Goal: Find specific fact: Find specific fact

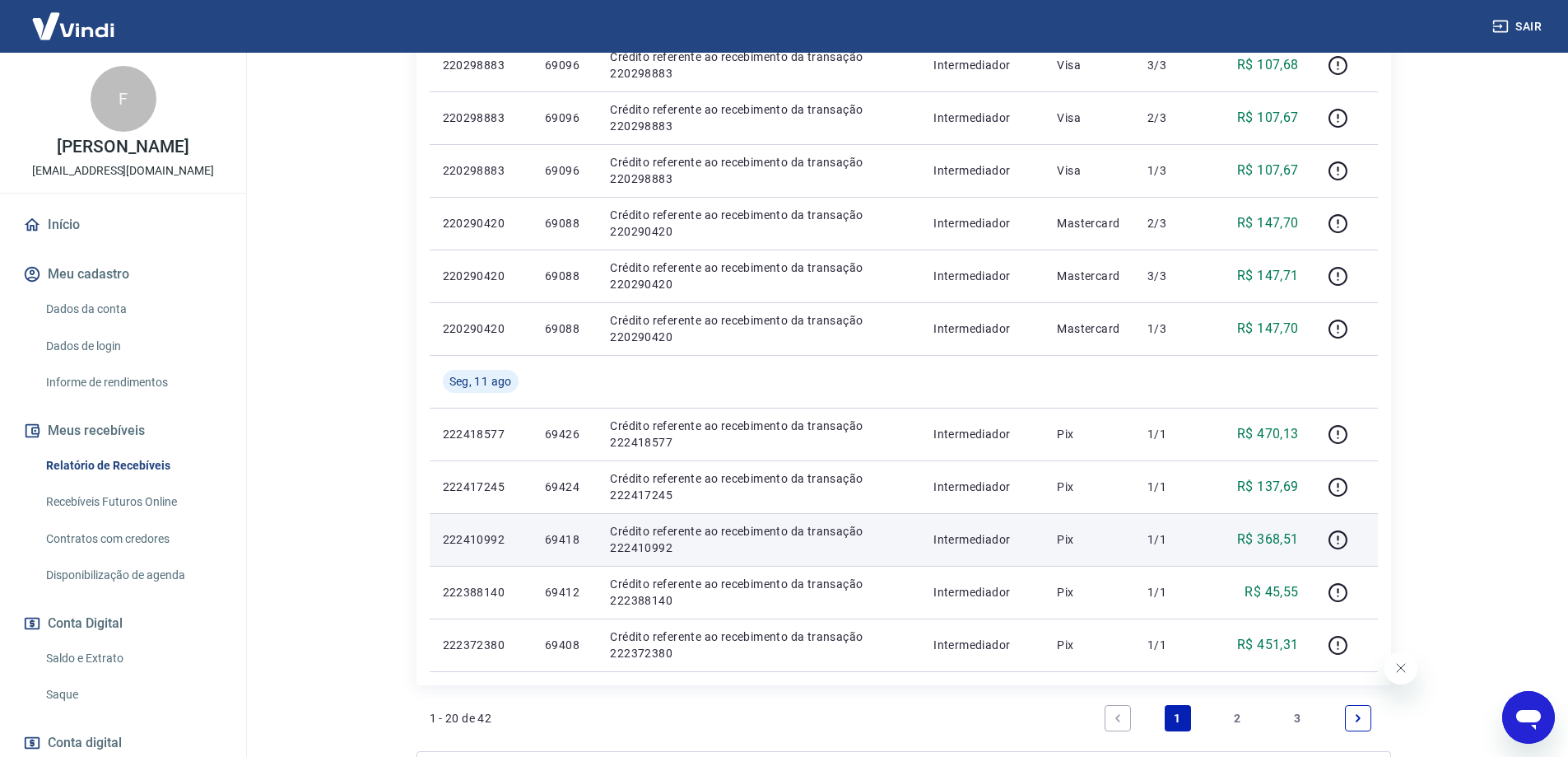
scroll to position [905, 0]
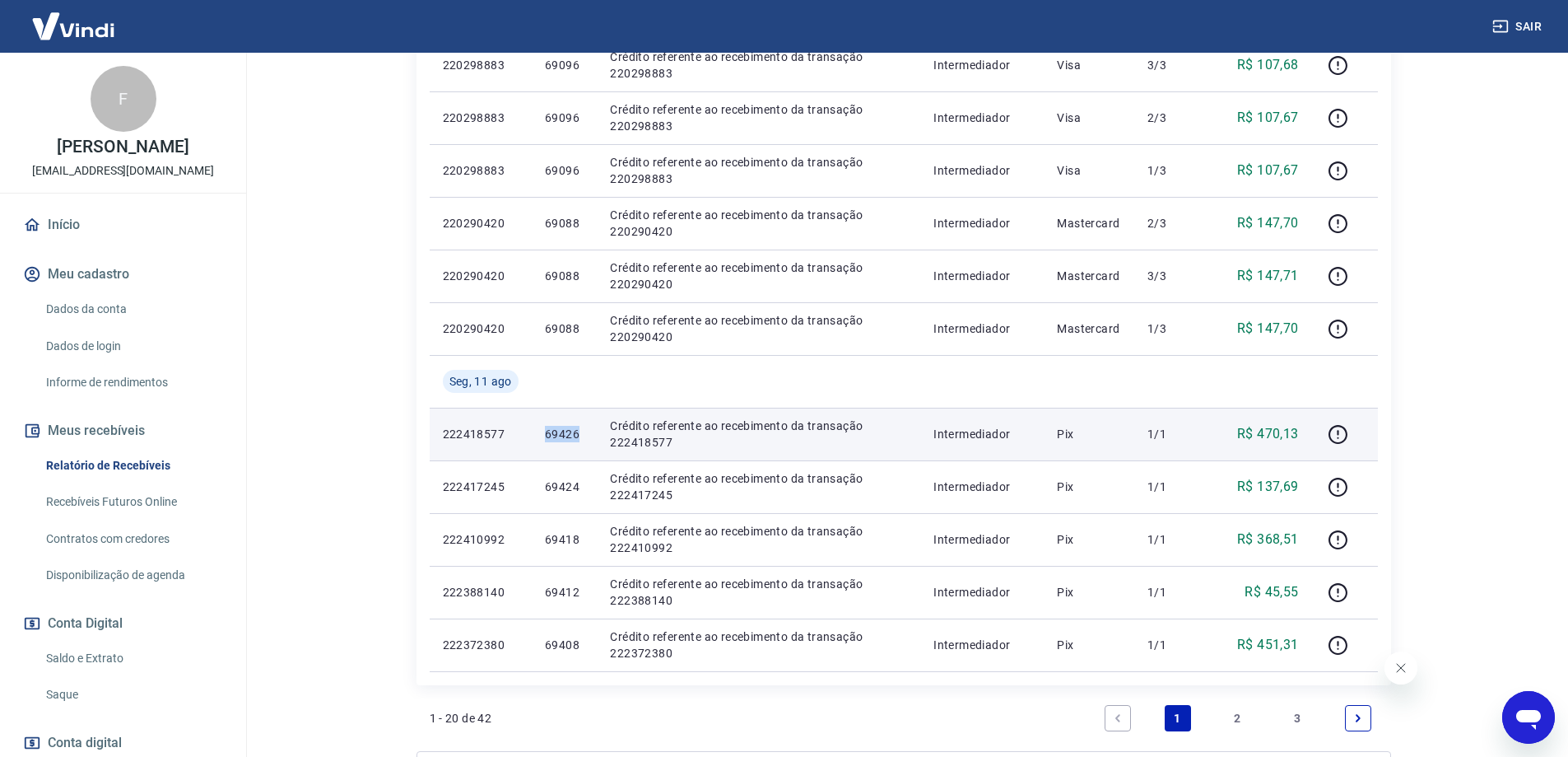
drag, startPoint x: 540, startPoint y: 436, endPoint x: 581, endPoint y: 433, distance: 41.1
click at [581, 433] on td "69426" at bounding box center [564, 433] width 65 height 53
copy p "69426"
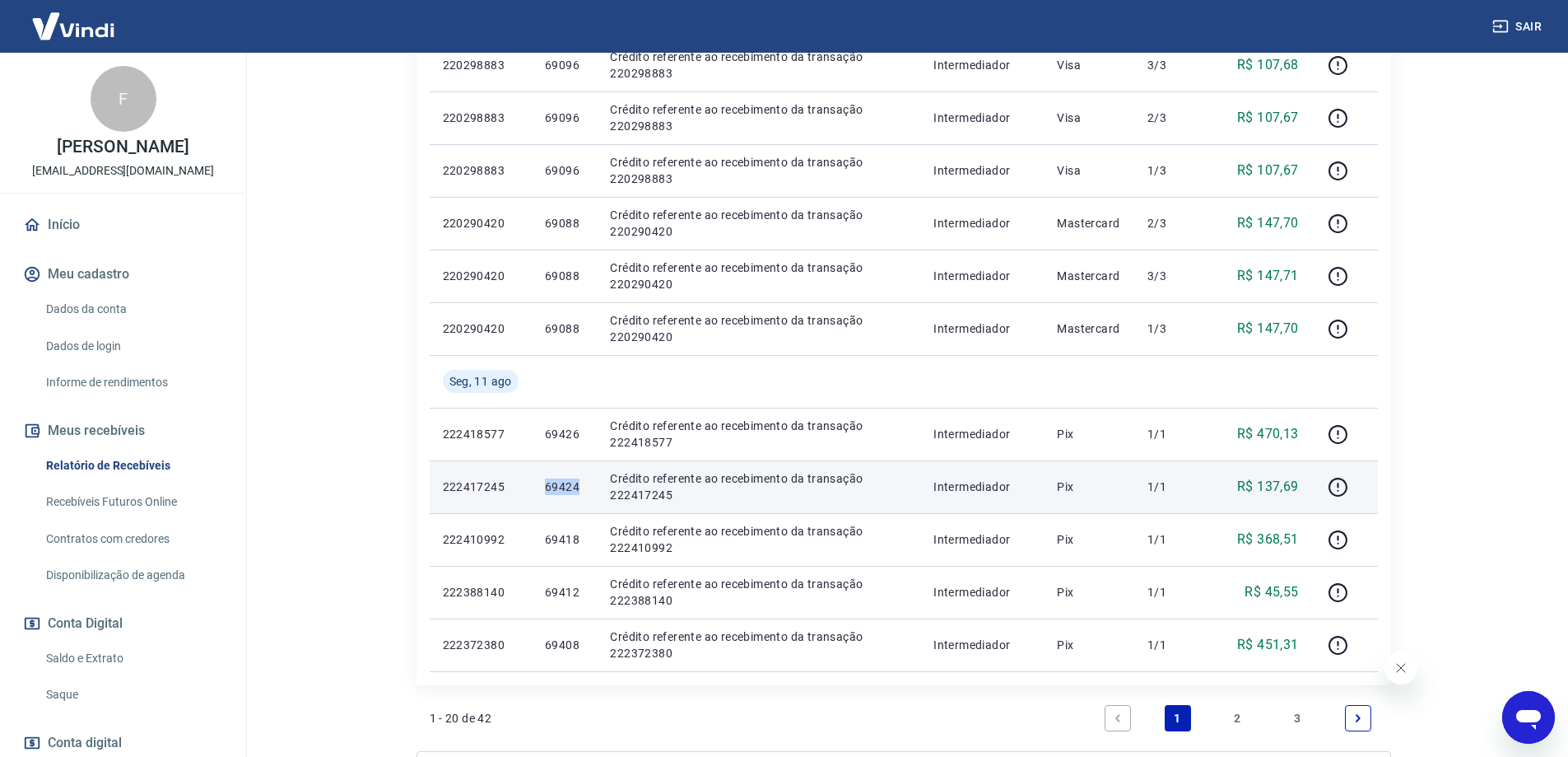
drag, startPoint x: 539, startPoint y: 484, endPoint x: 591, endPoint y: 491, distance: 52.5
click at [591, 491] on td "69424" at bounding box center [564, 486] width 65 height 53
copy p "69424"
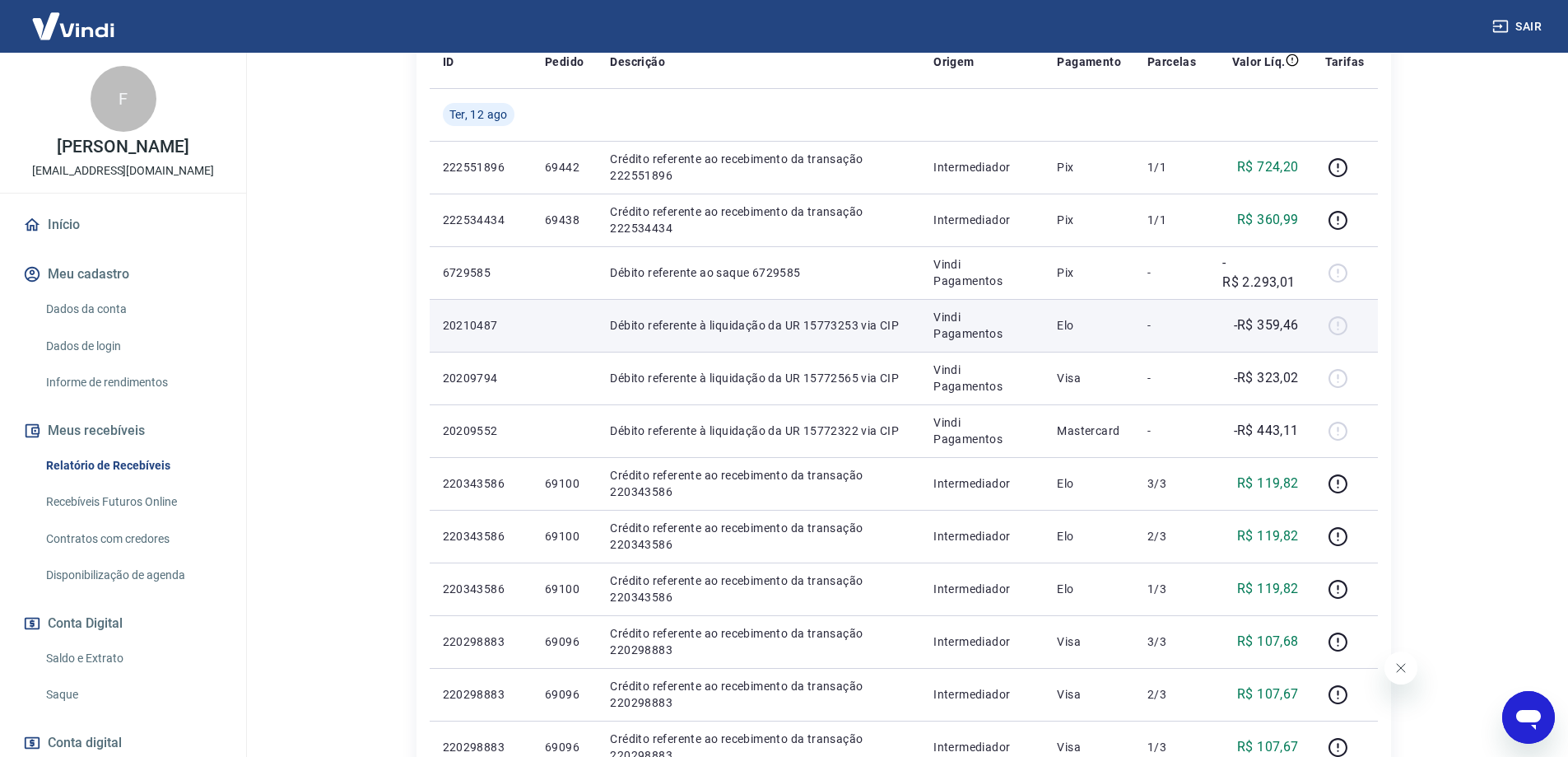
scroll to position [247, 0]
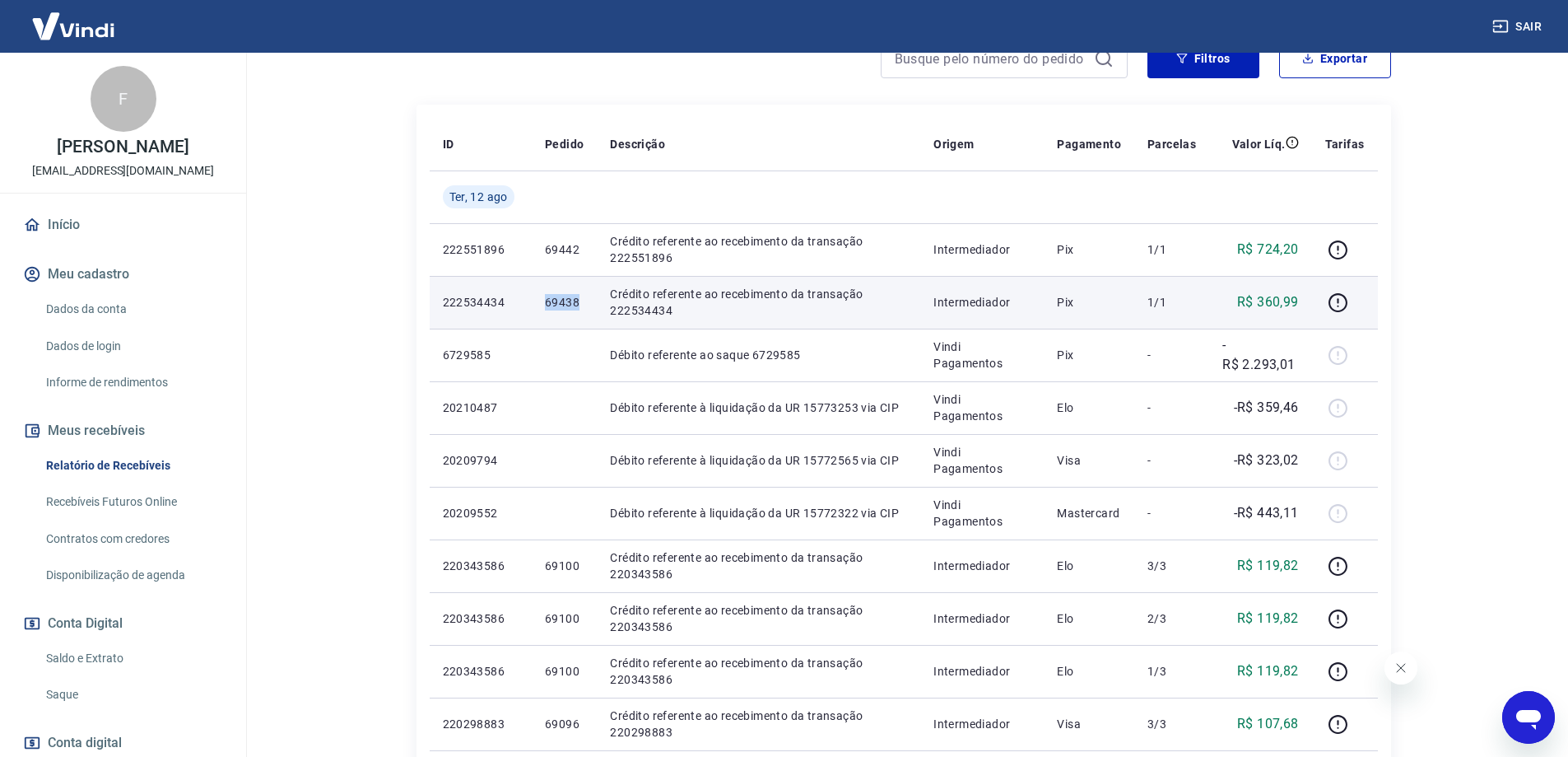
drag, startPoint x: 539, startPoint y: 308, endPoint x: 581, endPoint y: 307, distance: 42.0
click at [581, 307] on td "69438" at bounding box center [564, 302] width 65 height 53
copy p "69438"
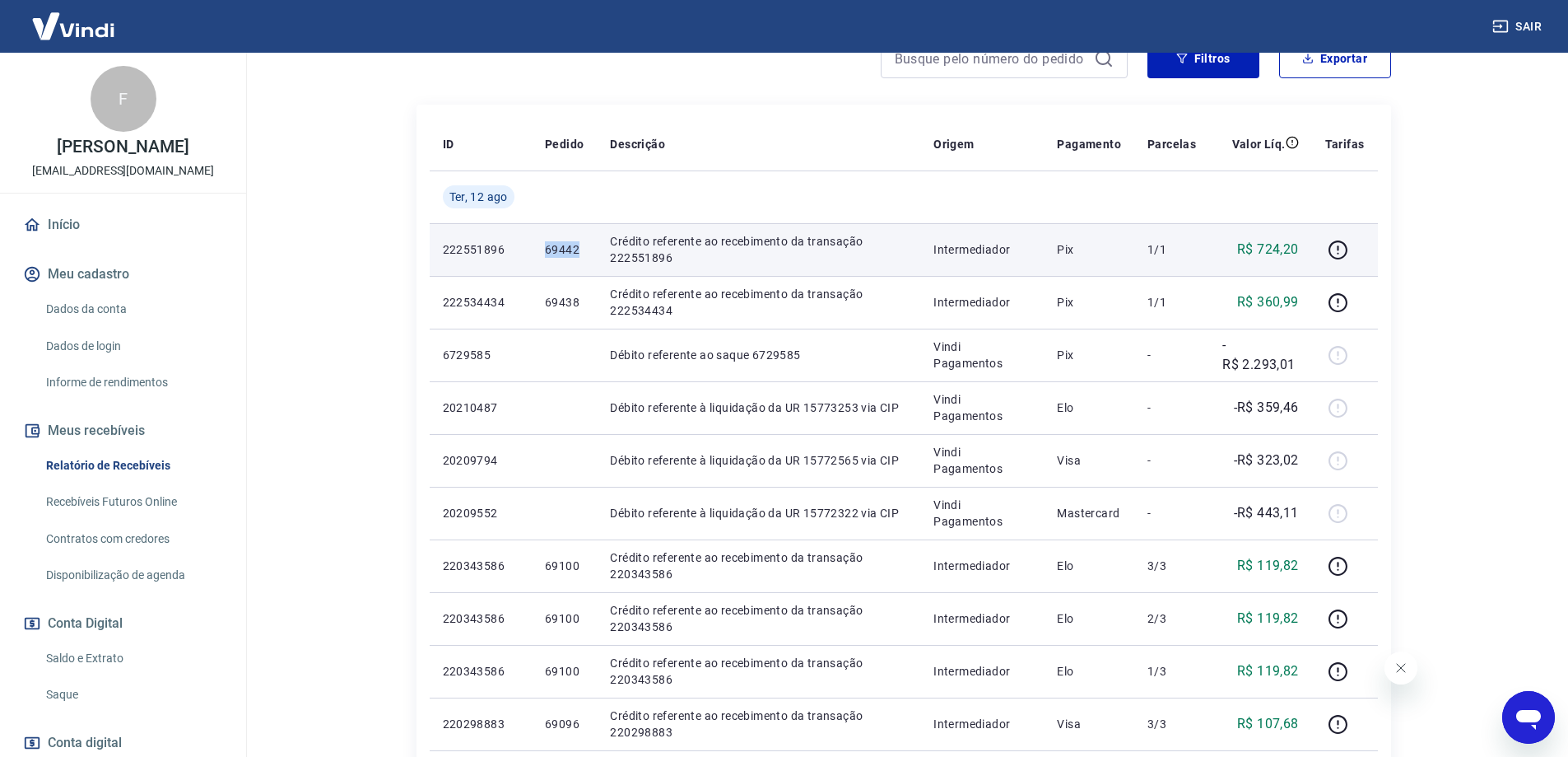
drag, startPoint x: 543, startPoint y: 251, endPoint x: 580, endPoint y: 250, distance: 37.0
click at [580, 250] on td "69442" at bounding box center [564, 249] width 65 height 53
copy p "69442"
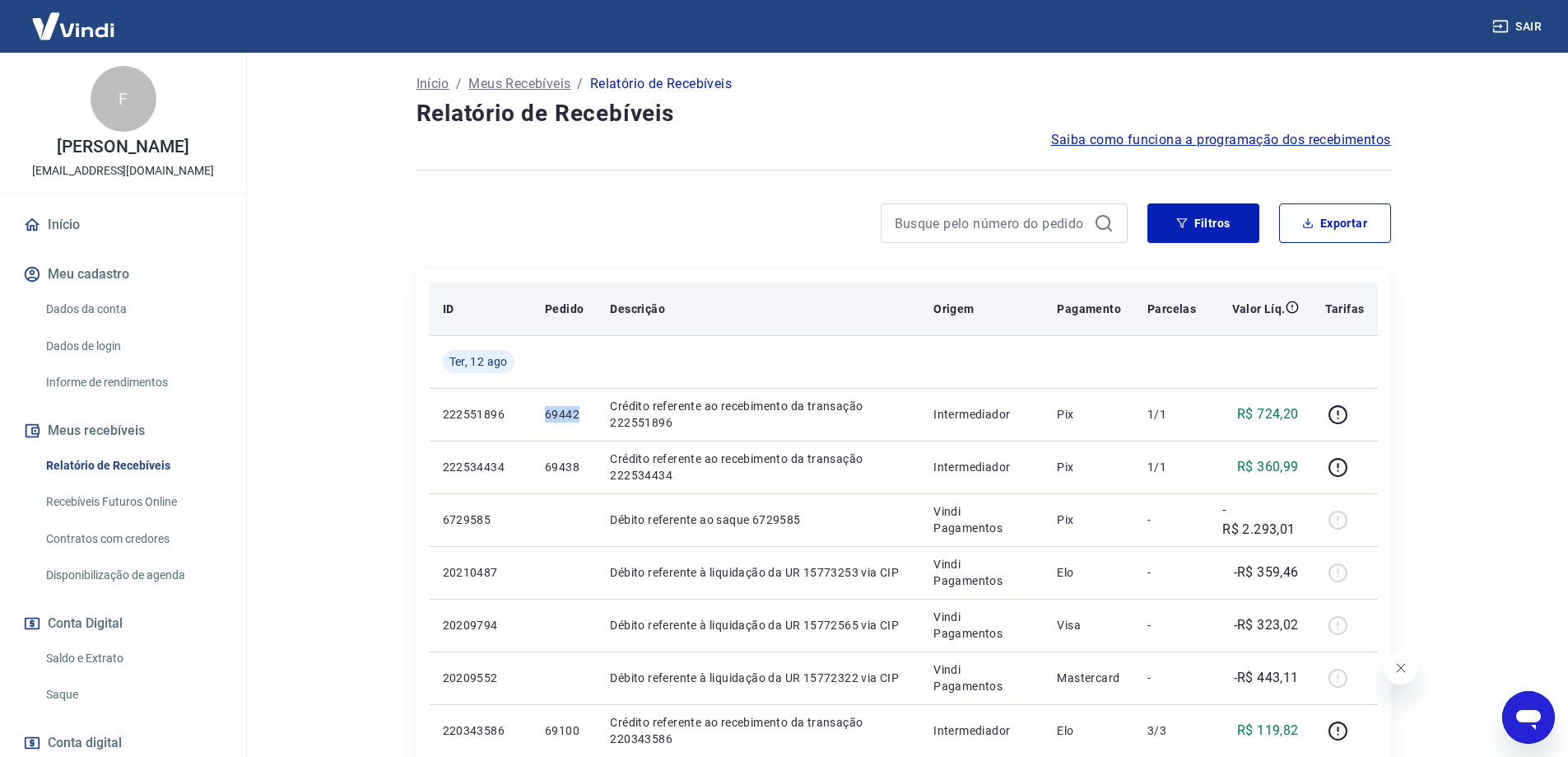
scroll to position [0, 0]
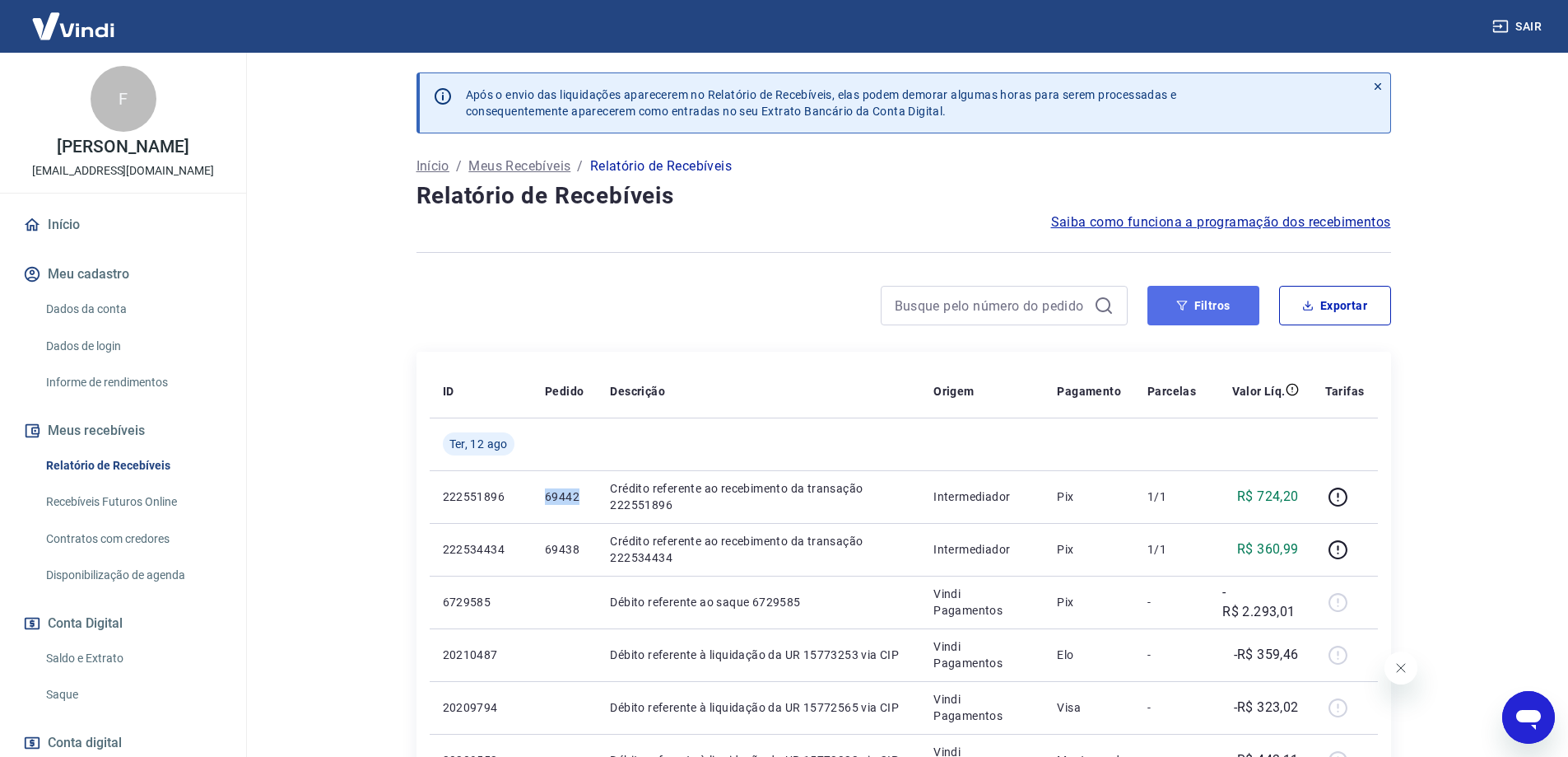
click at [1199, 298] on button "Filtros" at bounding box center [1203, 306] width 112 height 40
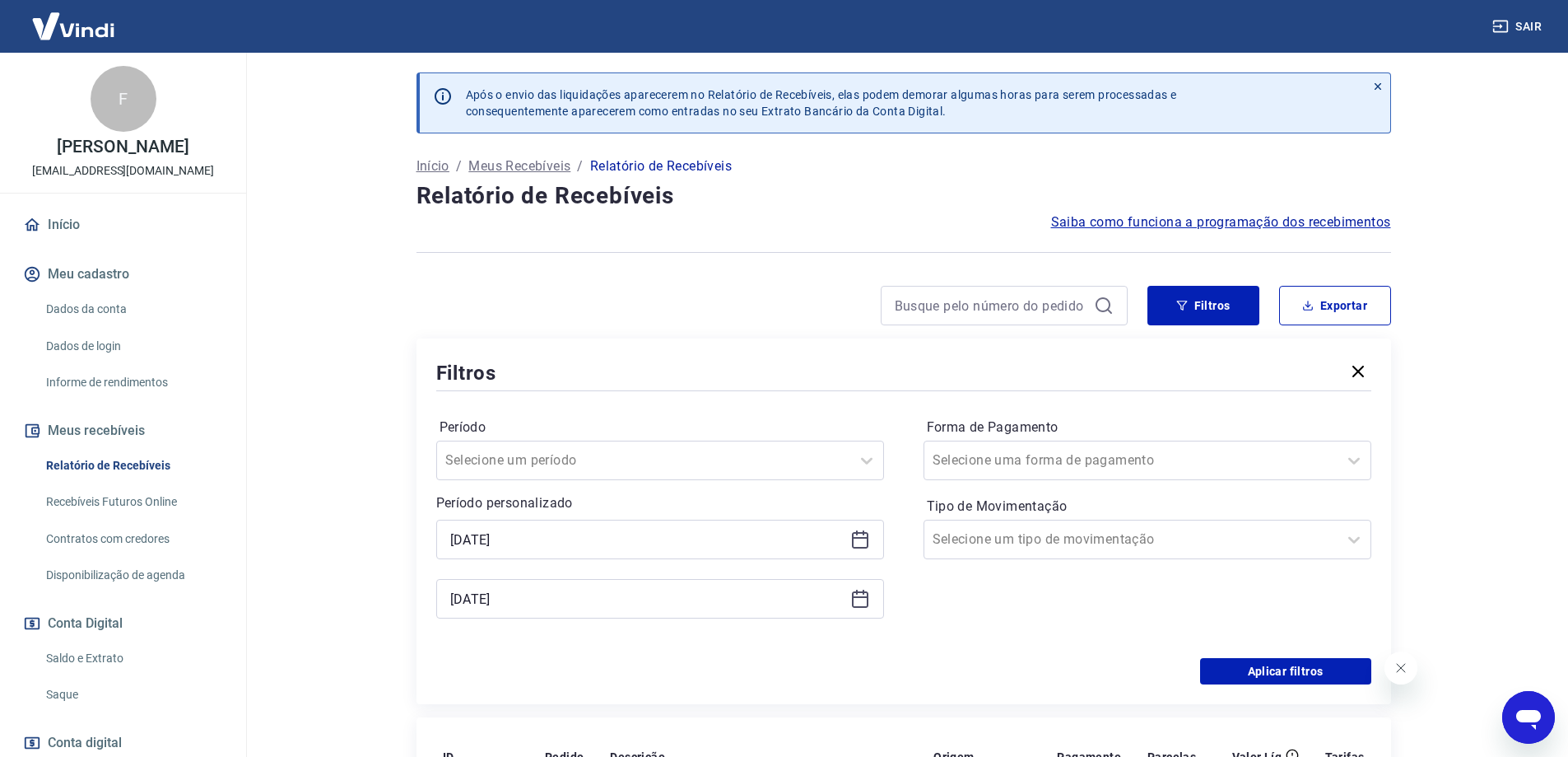
click at [851, 543] on icon at bounding box center [860, 539] width 20 height 20
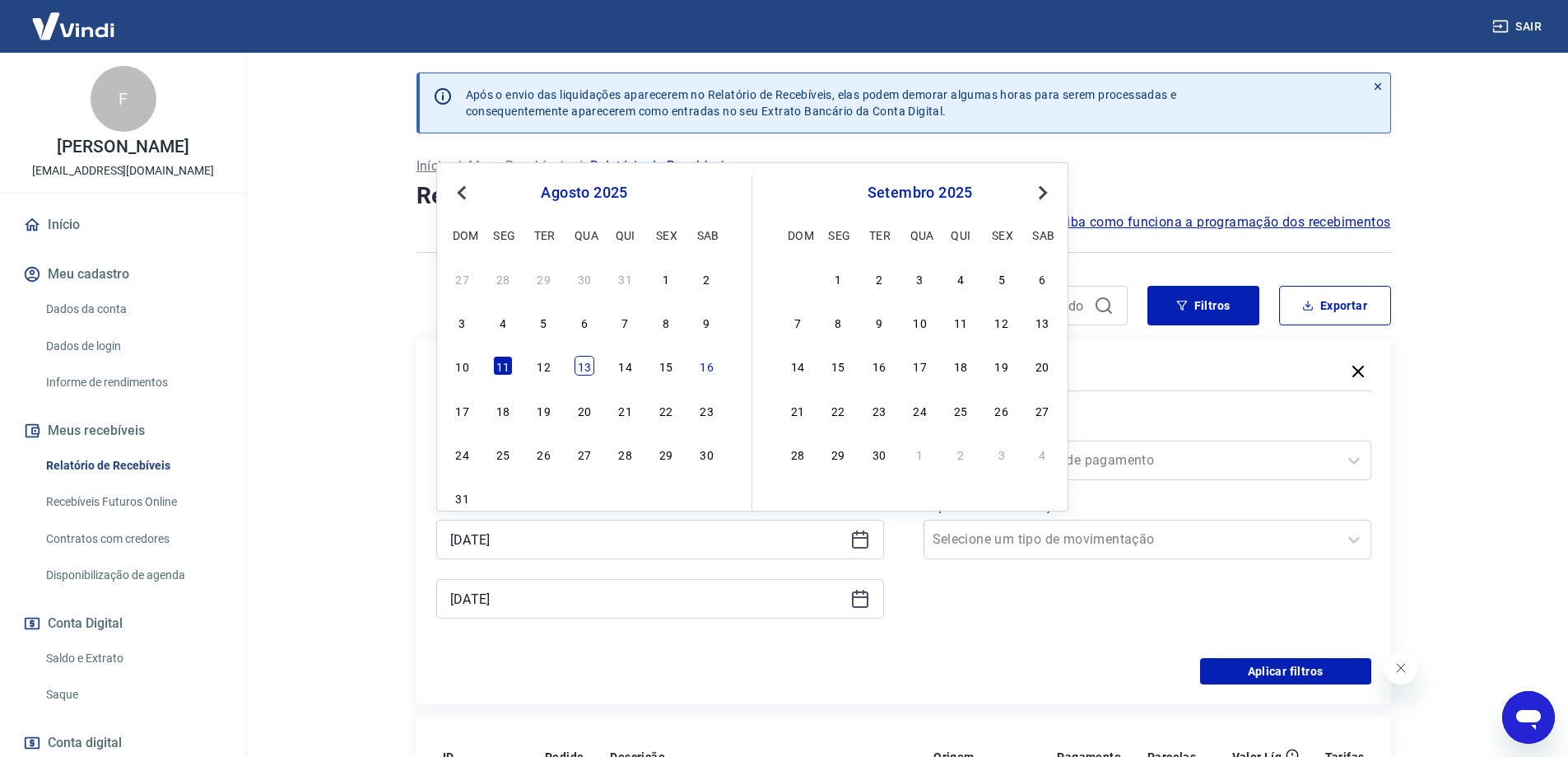
click at [582, 370] on div "13" at bounding box center [584, 366] width 20 height 20
type input "[DATE]"
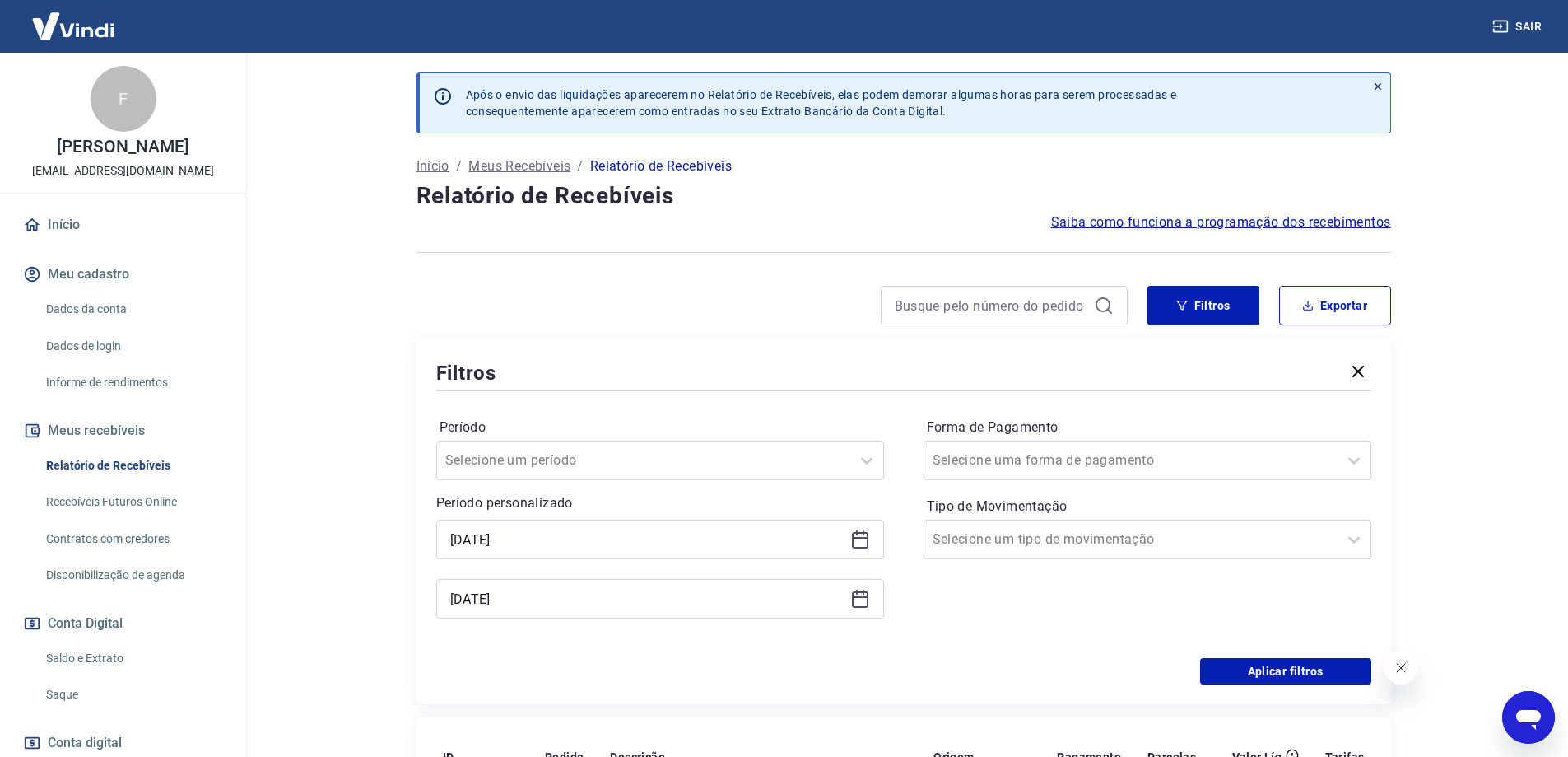
click at [864, 597] on icon at bounding box center [860, 597] width 16 height 2
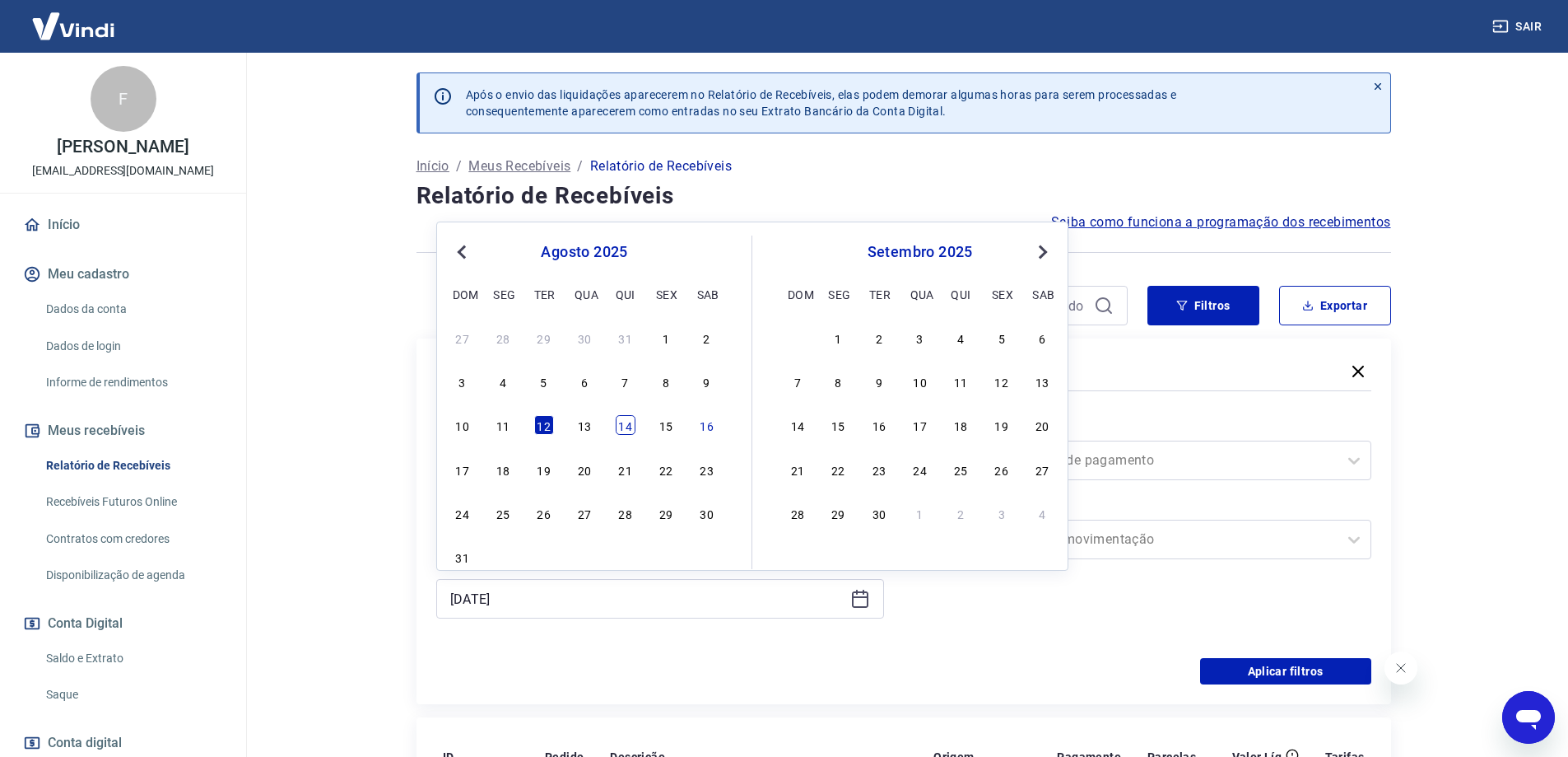
click at [629, 427] on div "14" at bounding box center [625, 425] width 20 height 20
type input "[DATE]"
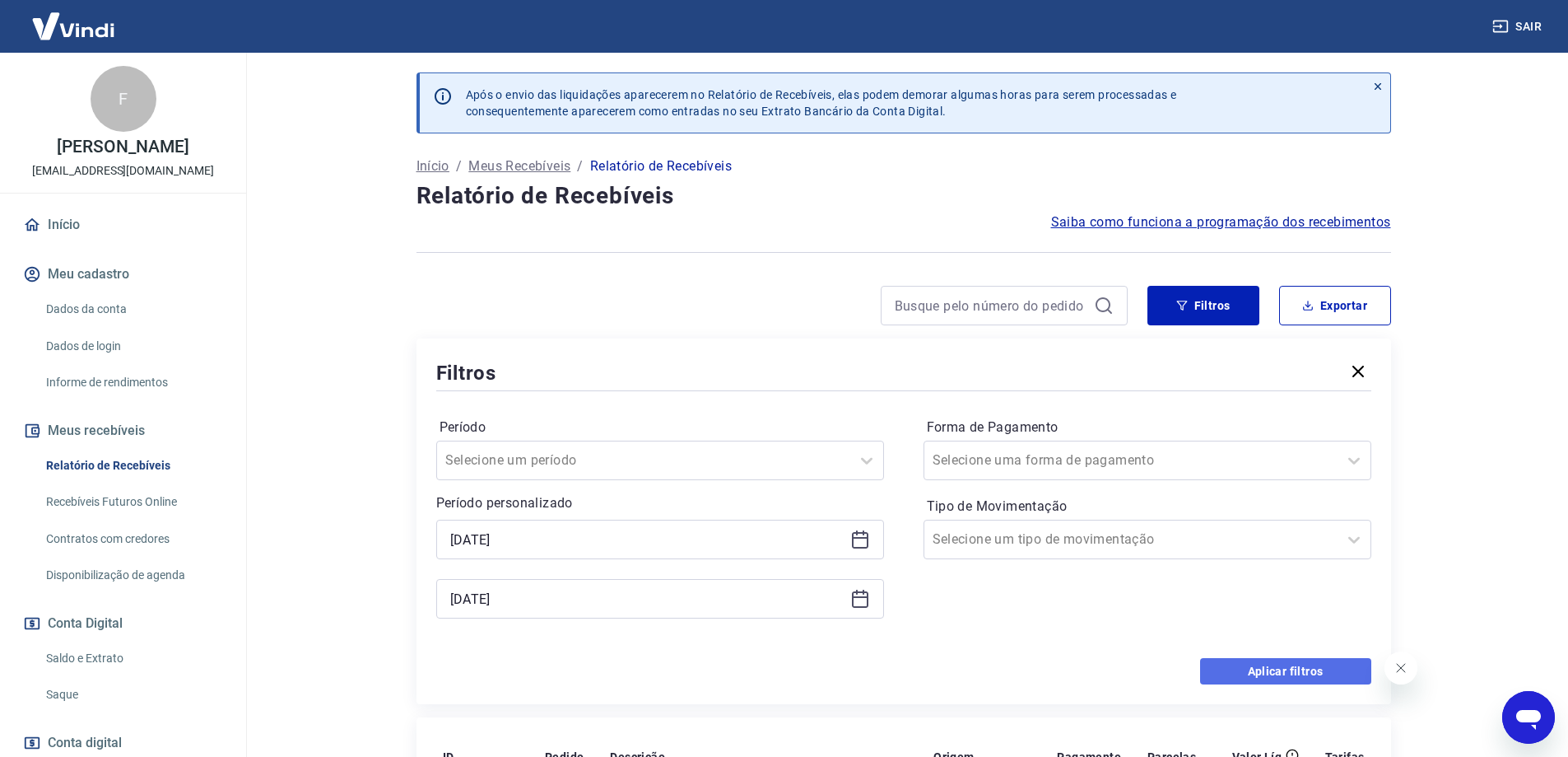
click at [1299, 664] on button "Aplicar filtros" at bounding box center [1285, 671] width 171 height 26
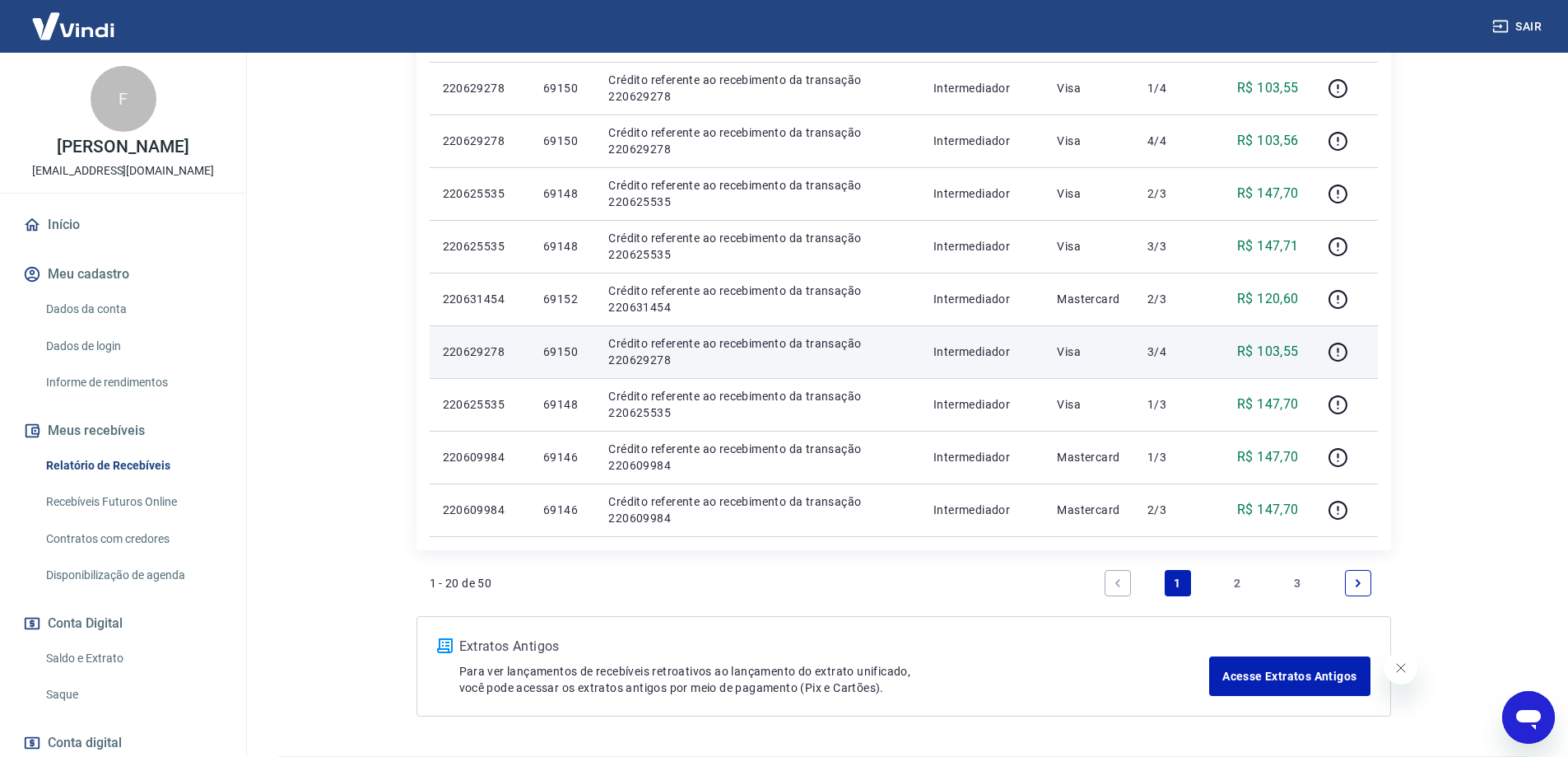
scroll to position [1038, 0]
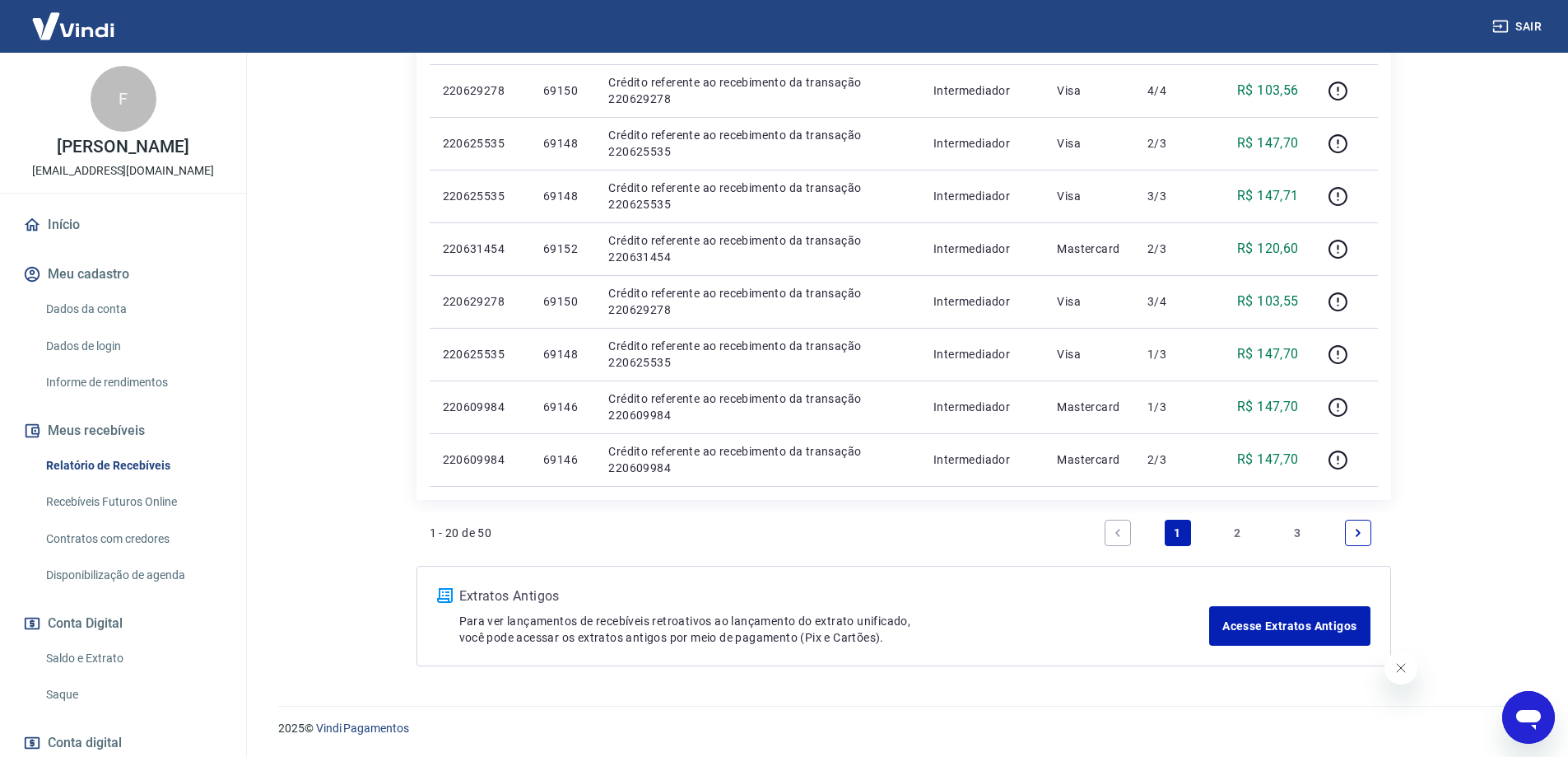
click at [1296, 532] on link "3" at bounding box center [1298, 532] width 26 height 26
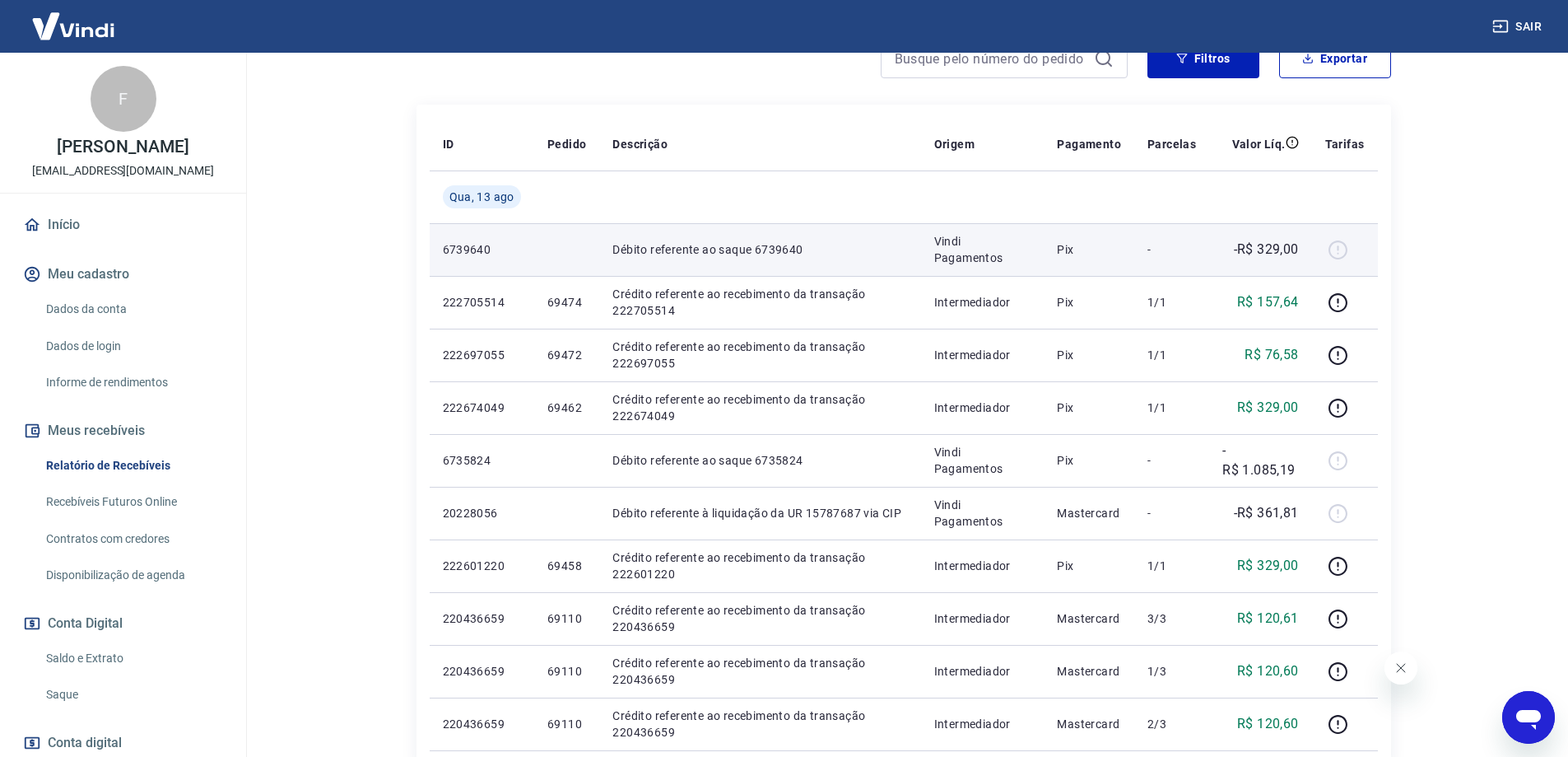
scroll to position [329, 0]
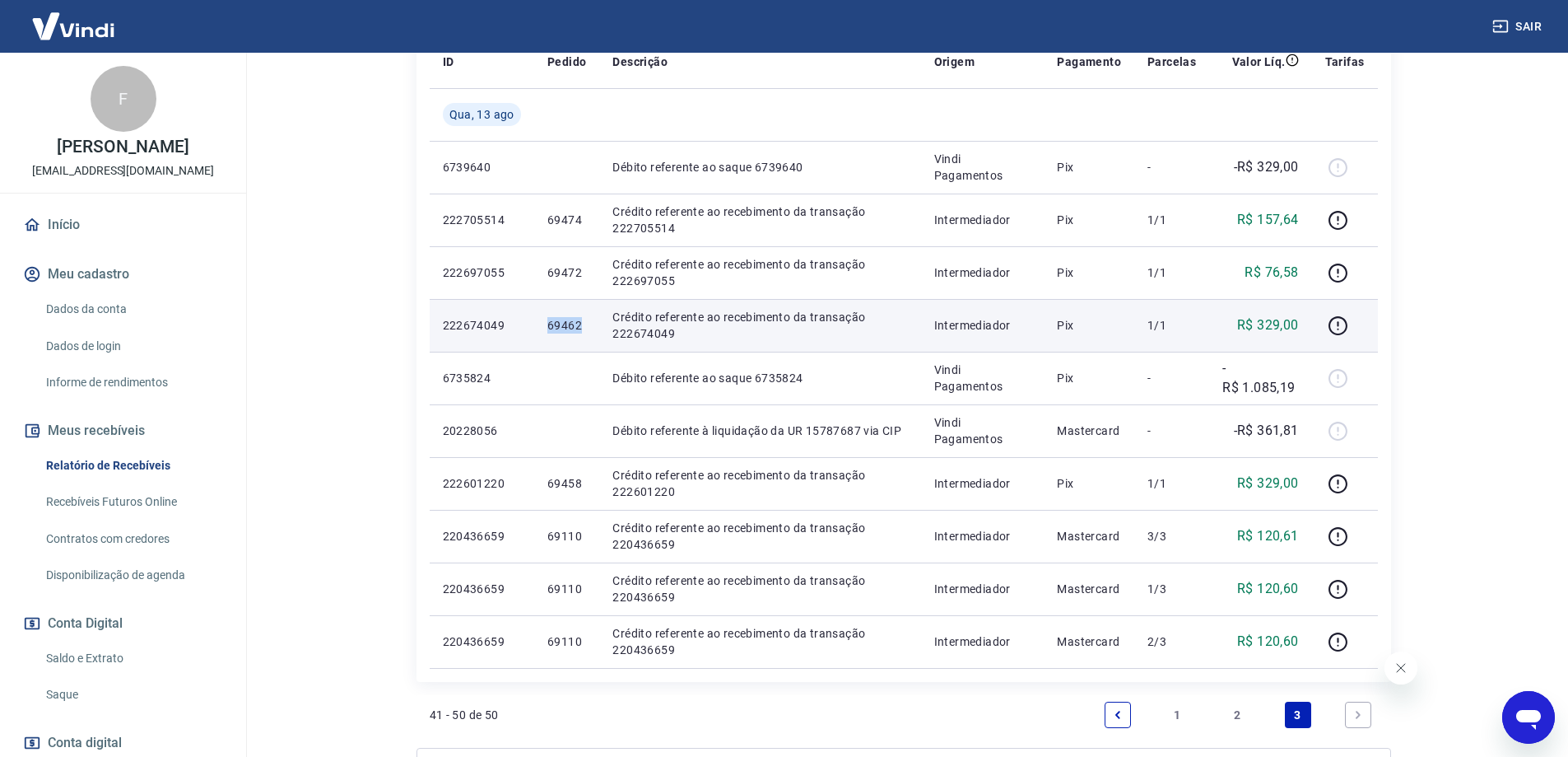
drag, startPoint x: 537, startPoint y: 334, endPoint x: 581, endPoint y: 330, distance: 44.2
click at [581, 330] on td "69462" at bounding box center [566, 325] width 65 height 53
copy p "69462"
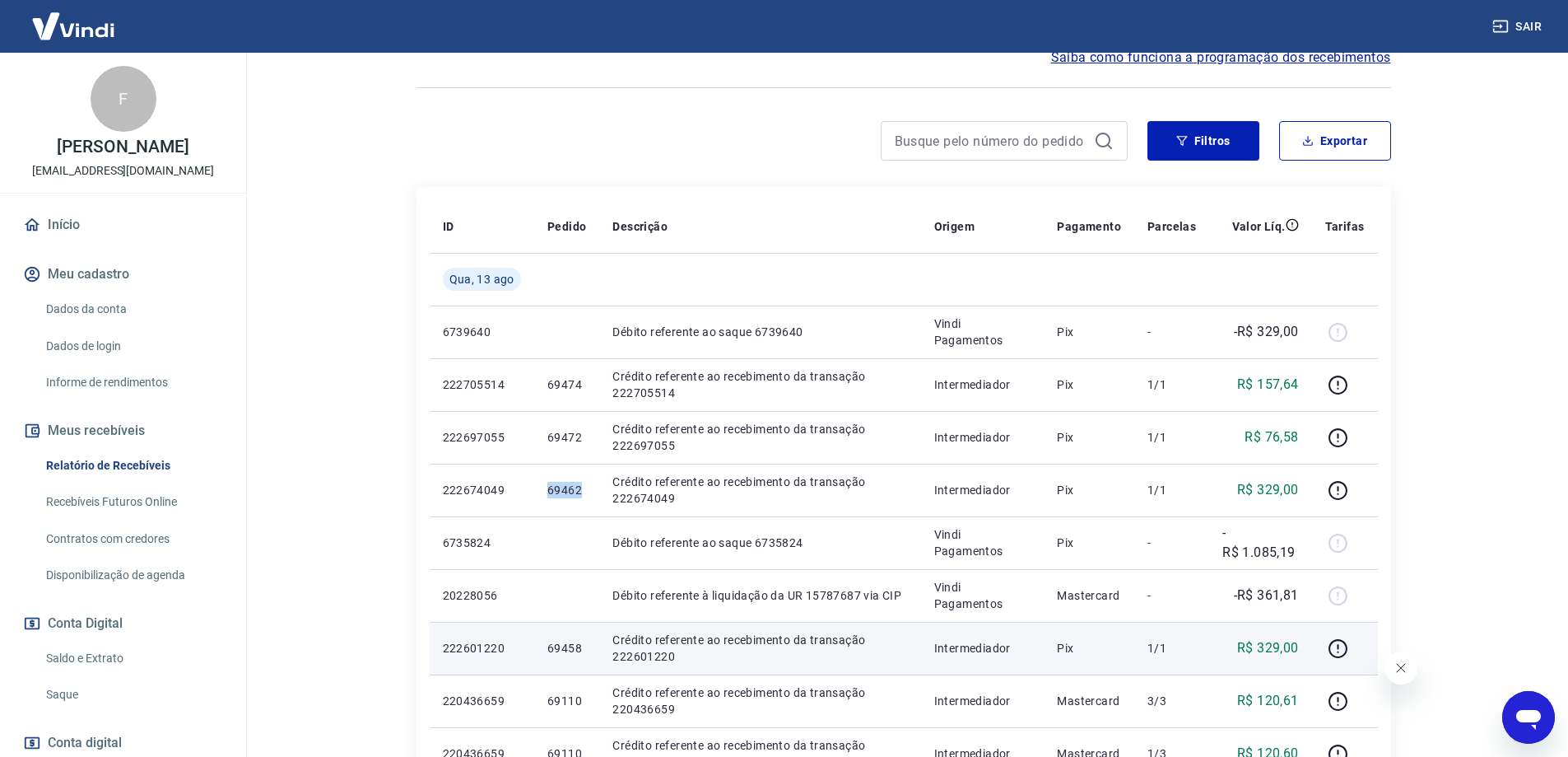
scroll to position [247, 0]
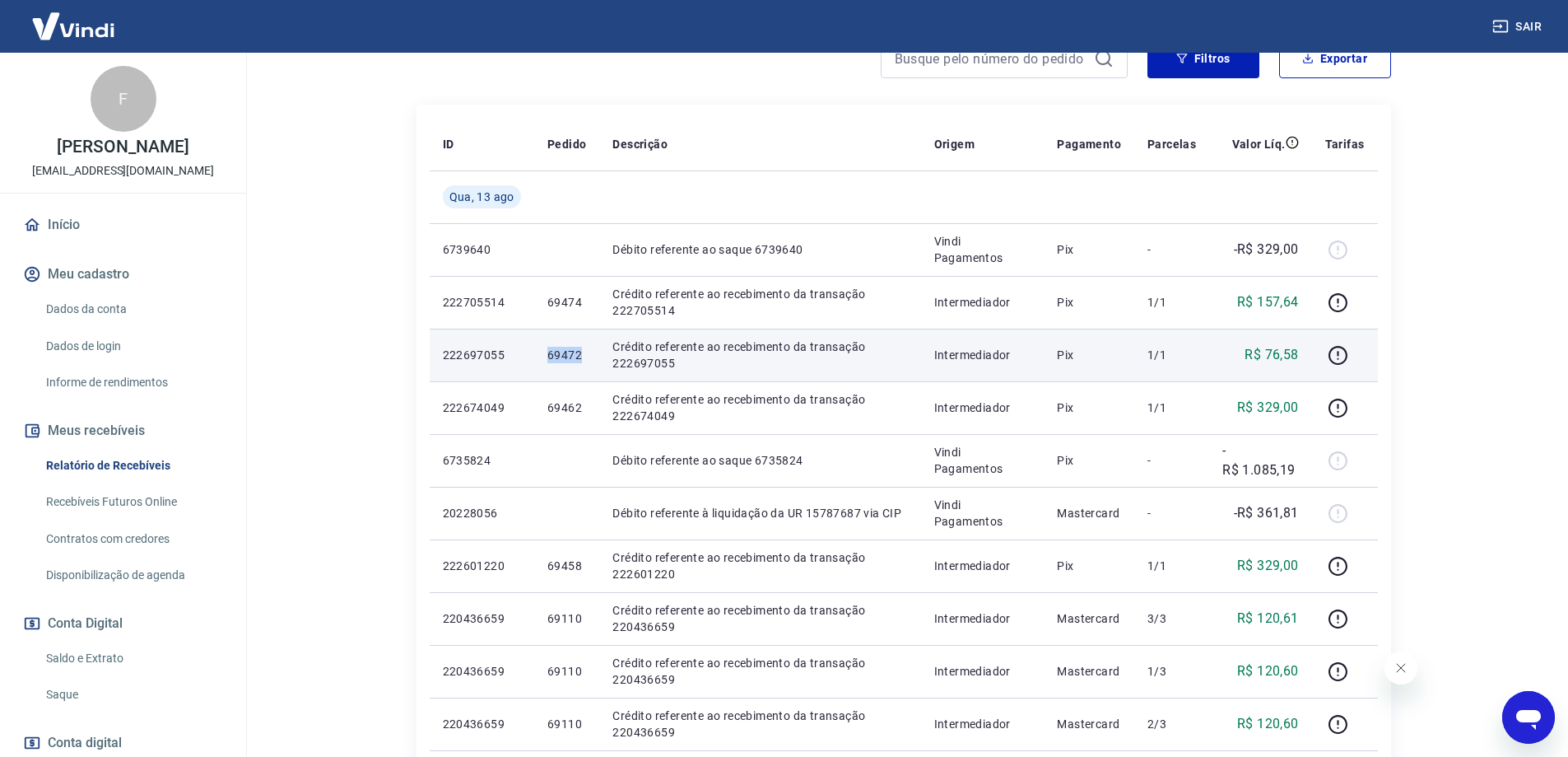
drag, startPoint x: 537, startPoint y: 359, endPoint x: 578, endPoint y: 355, distance: 41.2
click at [578, 355] on td "69472" at bounding box center [566, 354] width 65 height 53
copy p "69472"
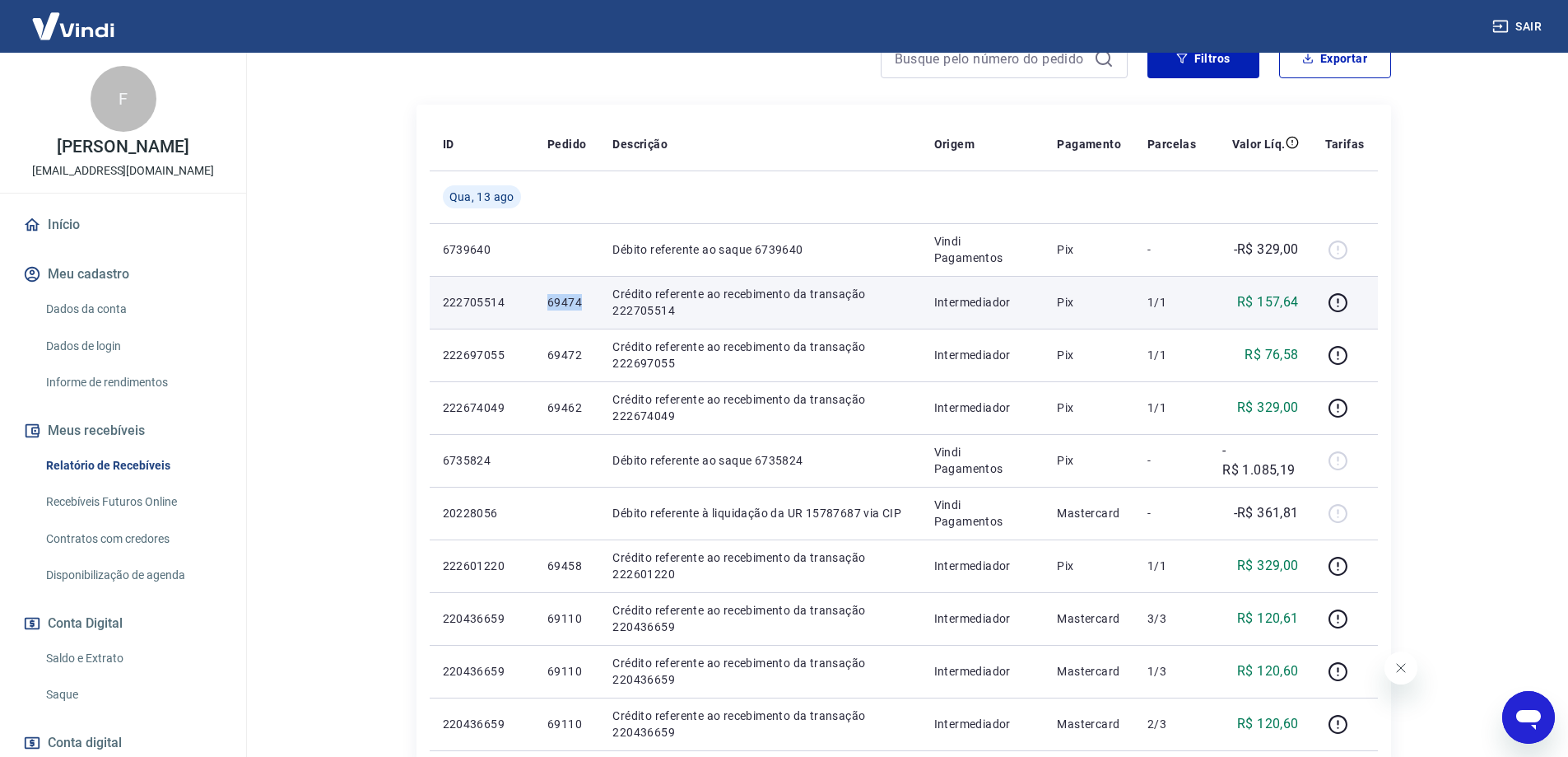
drag, startPoint x: 545, startPoint y: 304, endPoint x: 581, endPoint y: 302, distance: 36.1
click at [581, 302] on p "69474" at bounding box center [566, 302] width 39 height 16
copy p "69474"
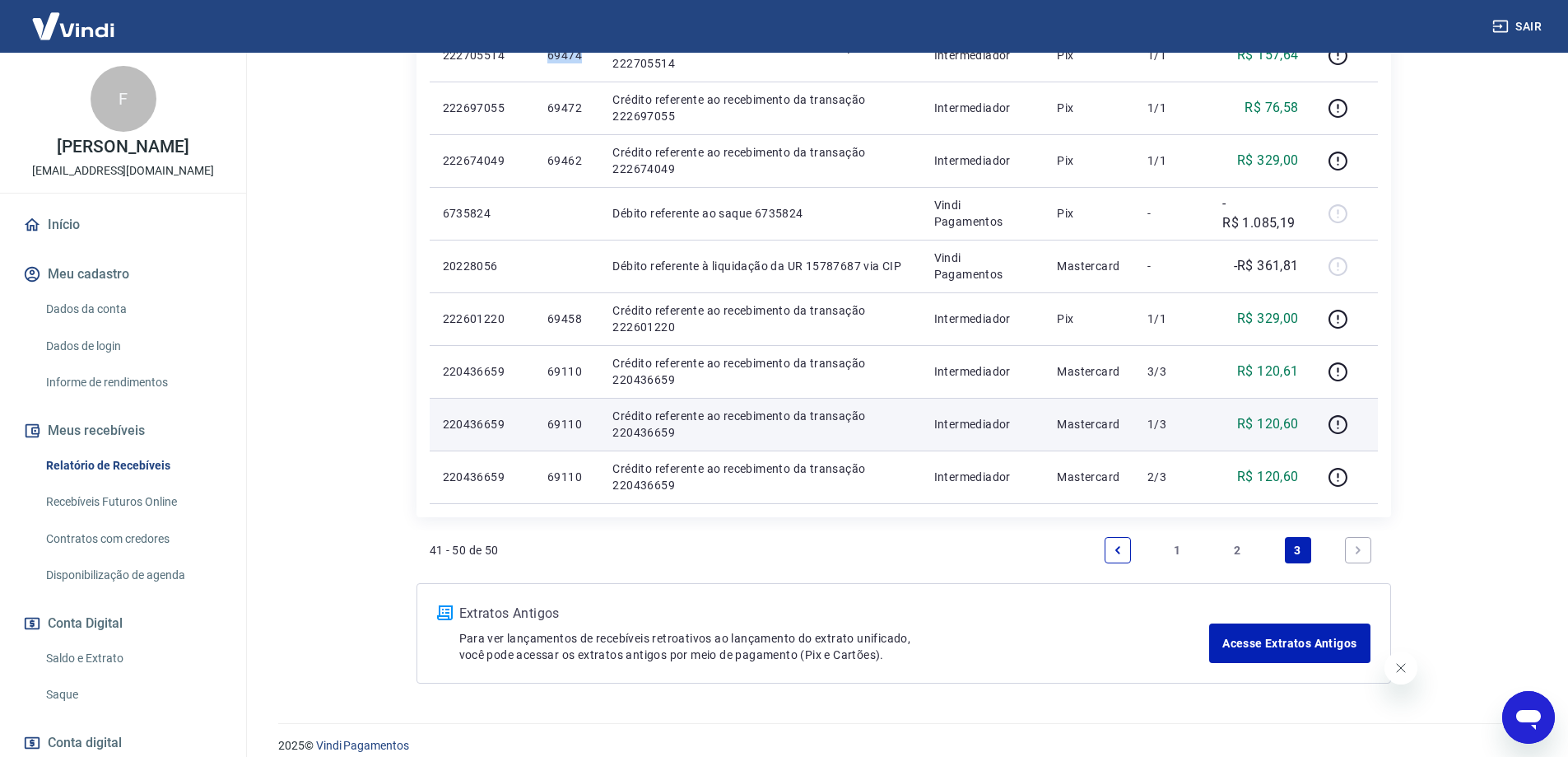
scroll to position [512, 0]
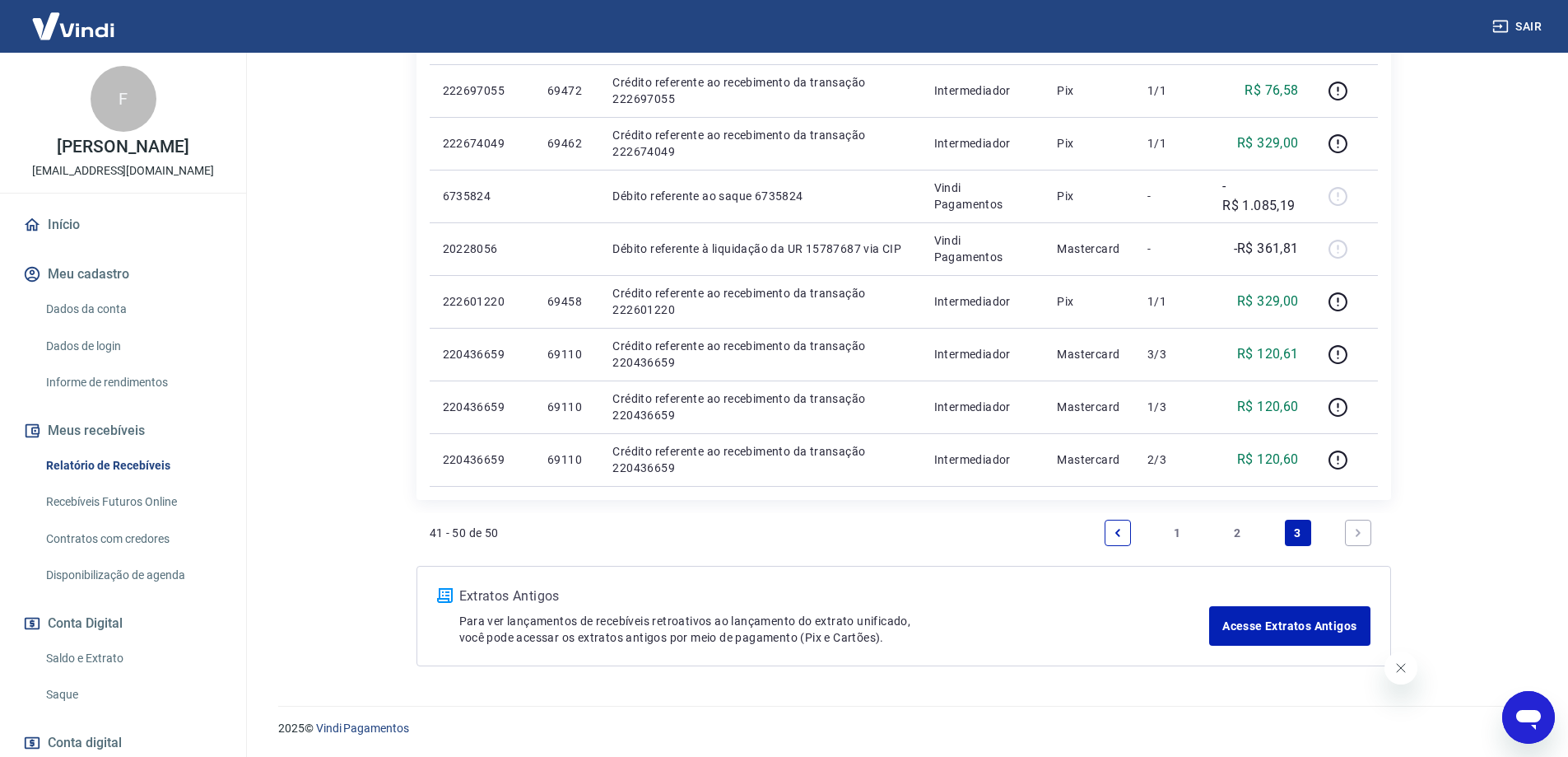
click at [1236, 528] on link "2" at bounding box center [1237, 532] width 26 height 26
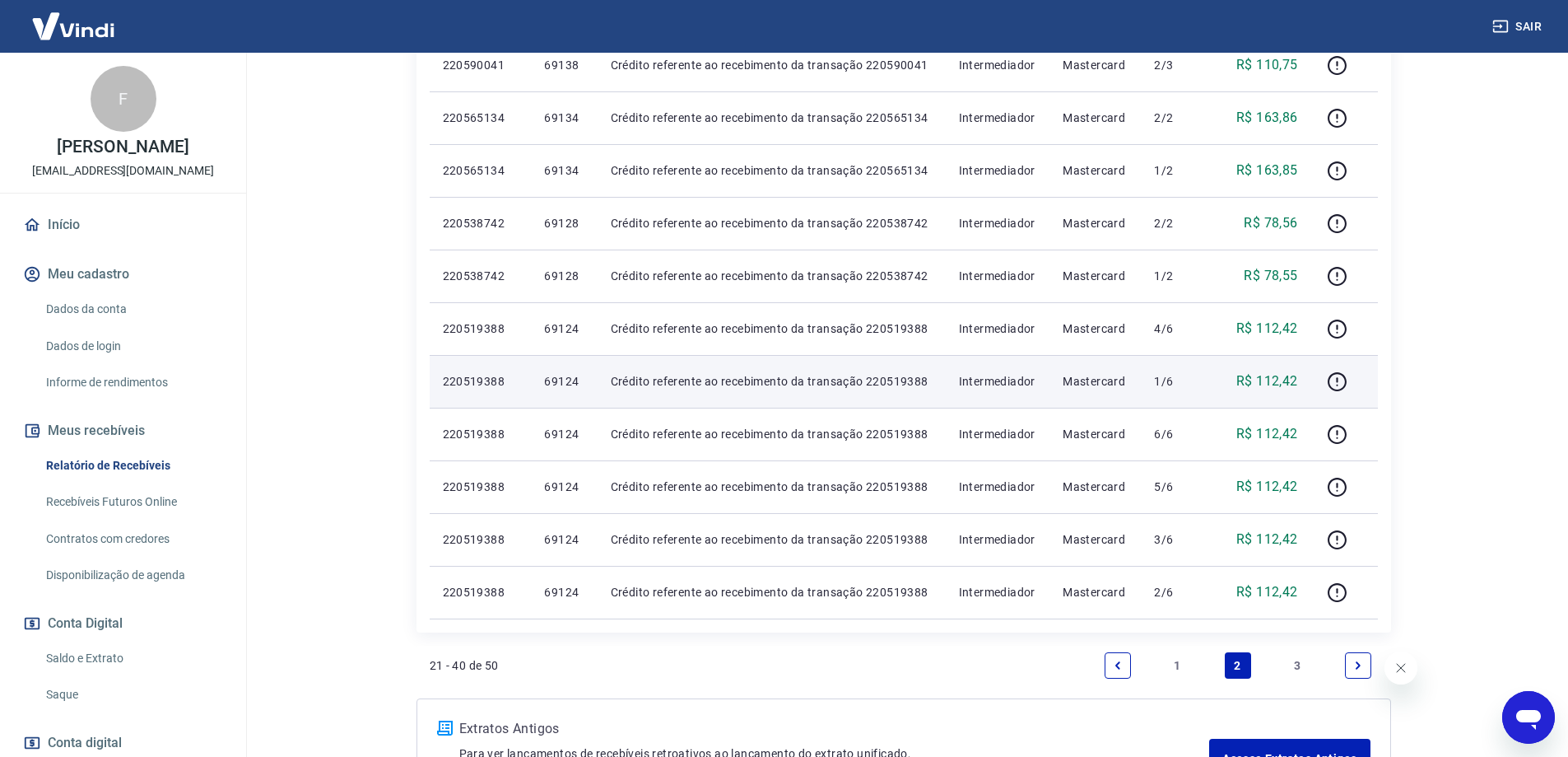
scroll to position [988, 0]
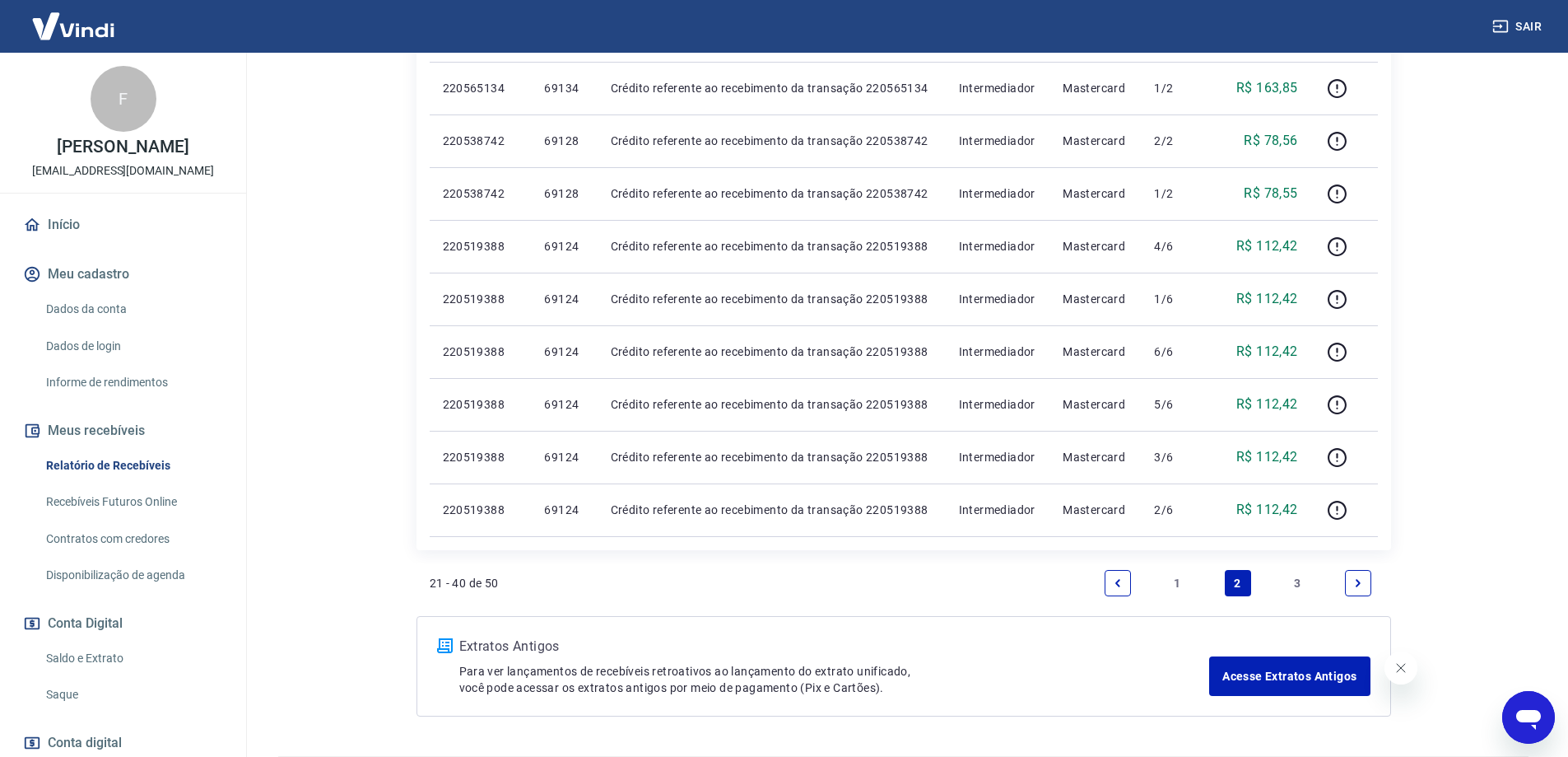
click at [1173, 586] on link "1" at bounding box center [1177, 583] width 26 height 26
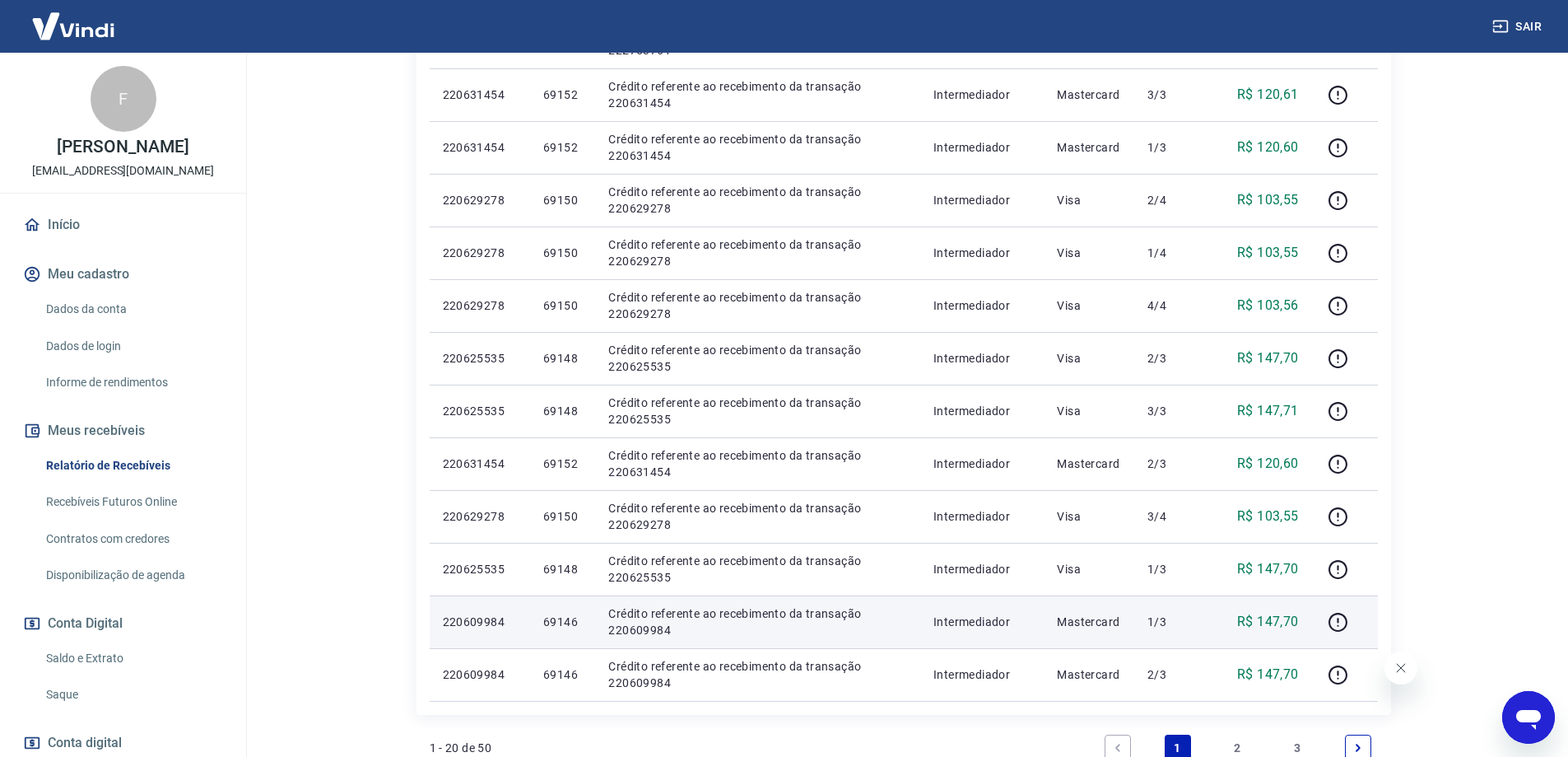
scroll to position [905, 0]
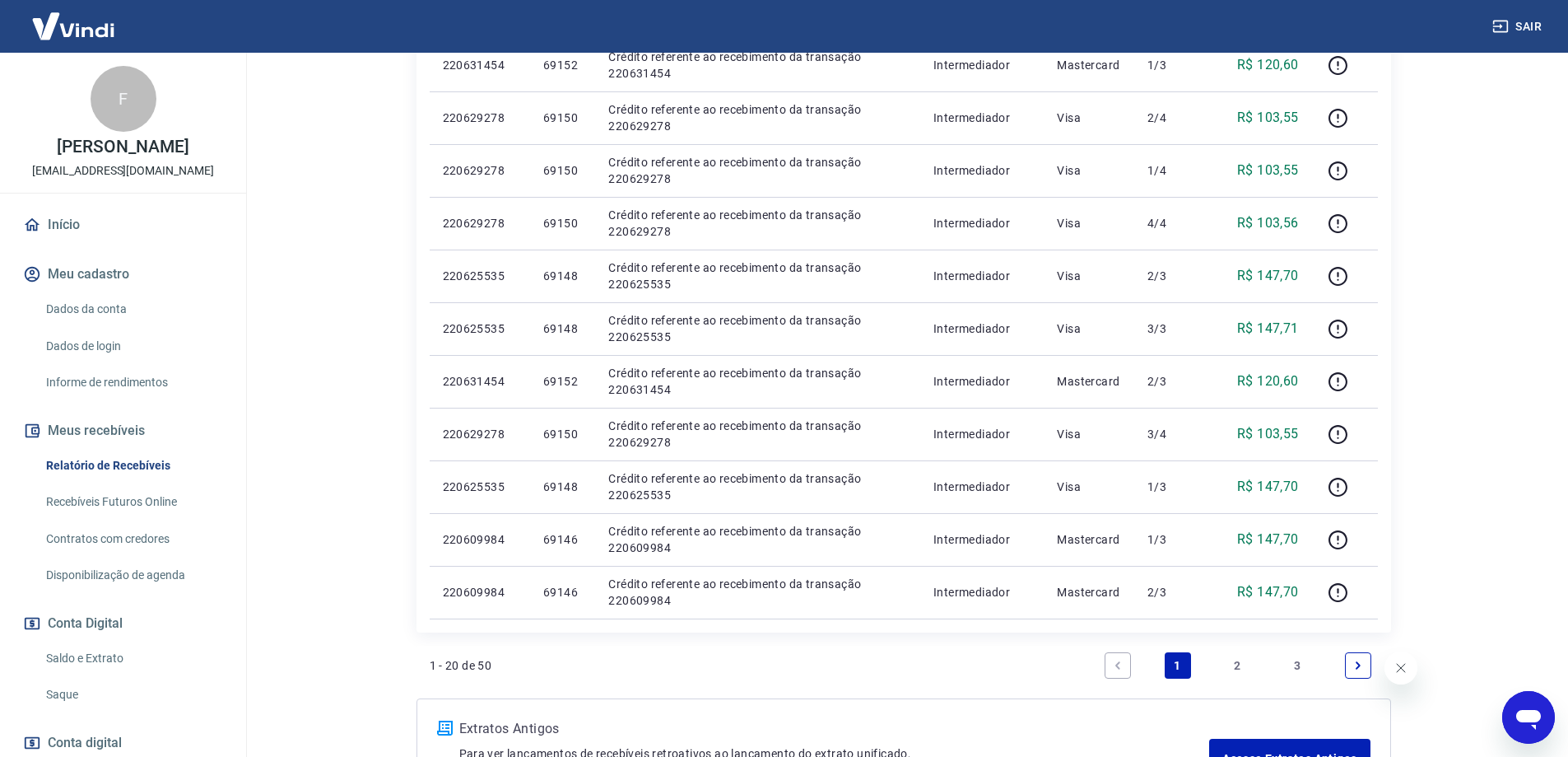
click at [1237, 662] on link "2" at bounding box center [1237, 664] width 26 height 26
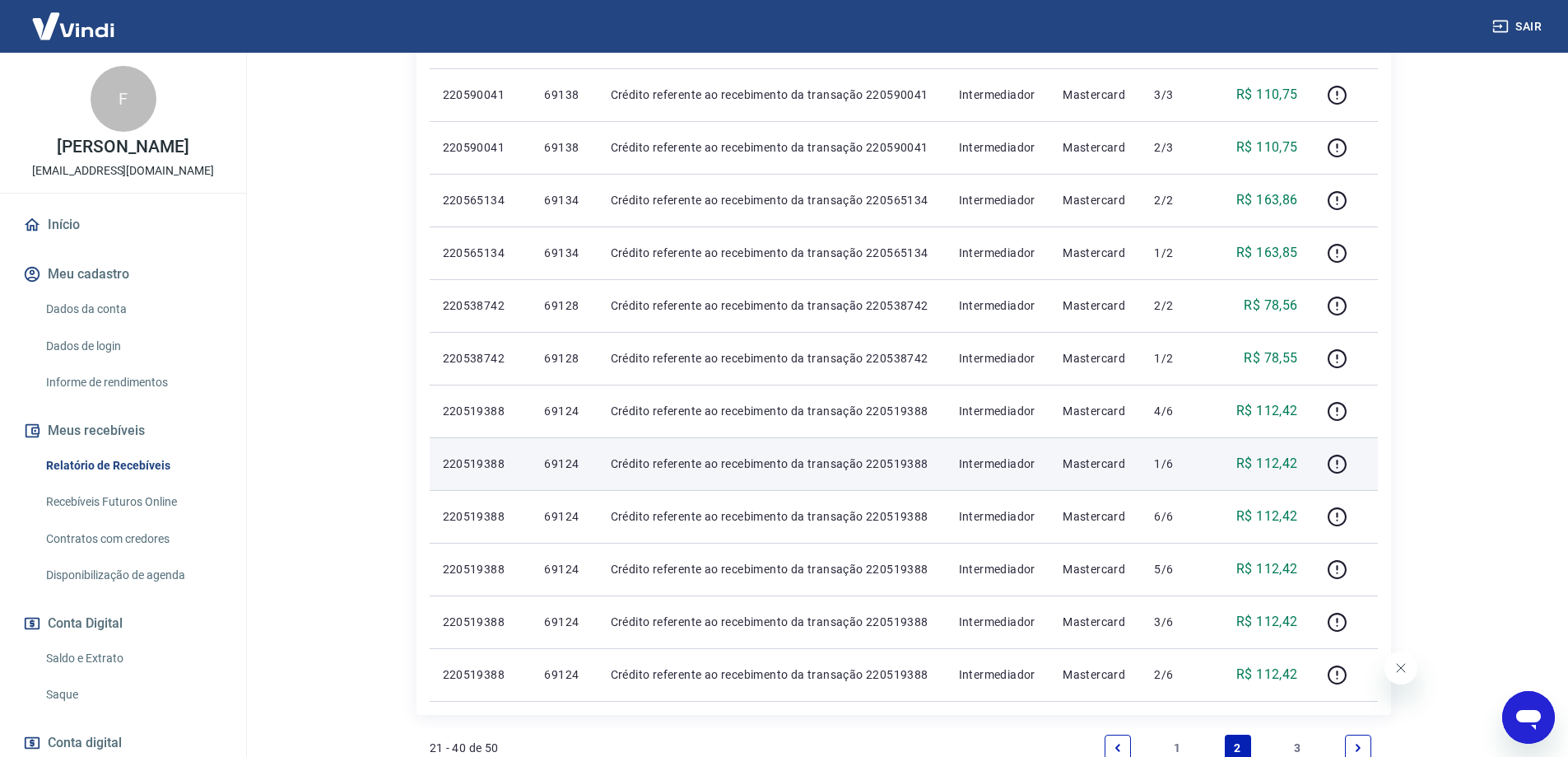
scroll to position [905, 0]
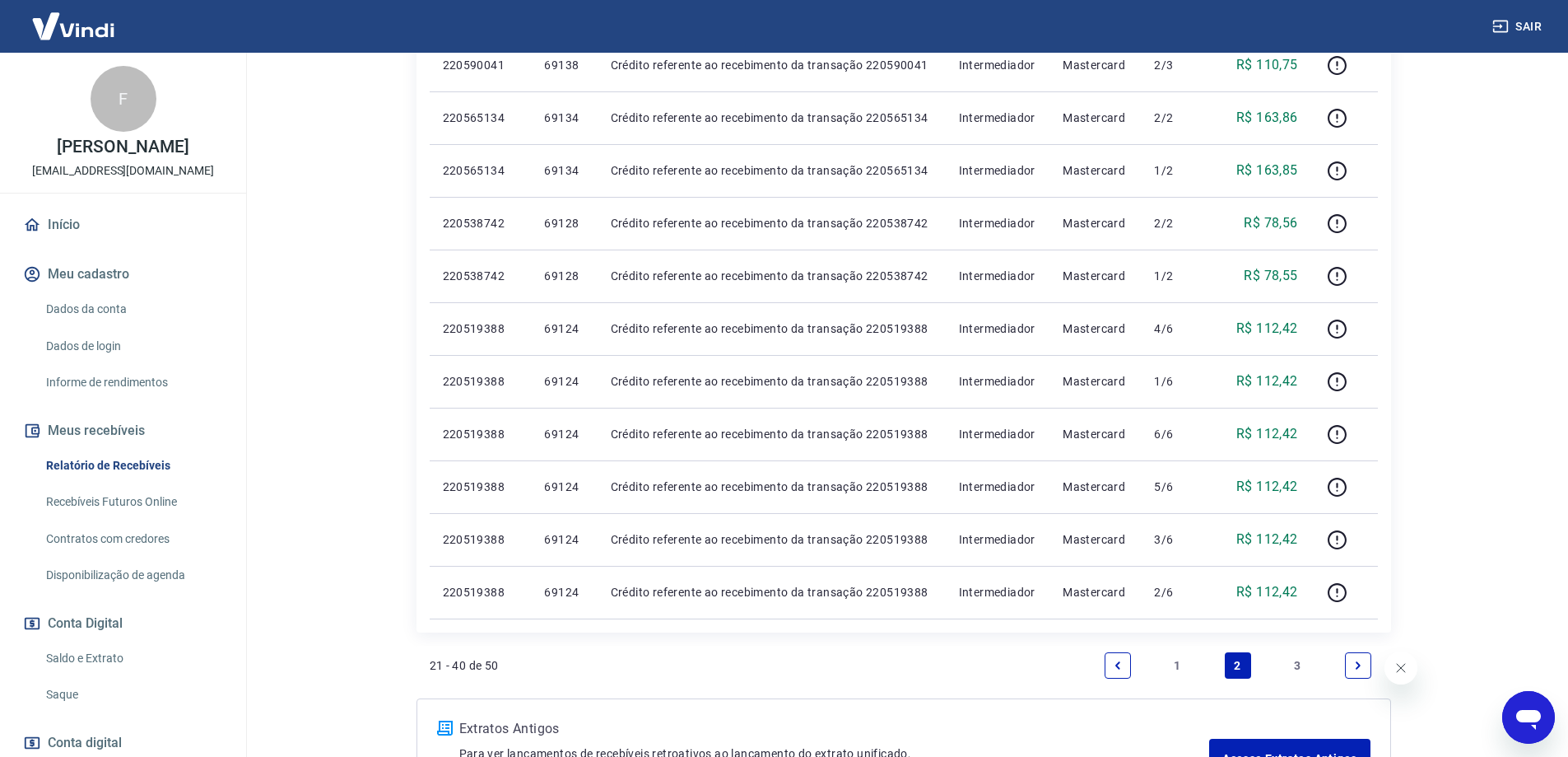
click at [1300, 669] on link "3" at bounding box center [1298, 664] width 26 height 26
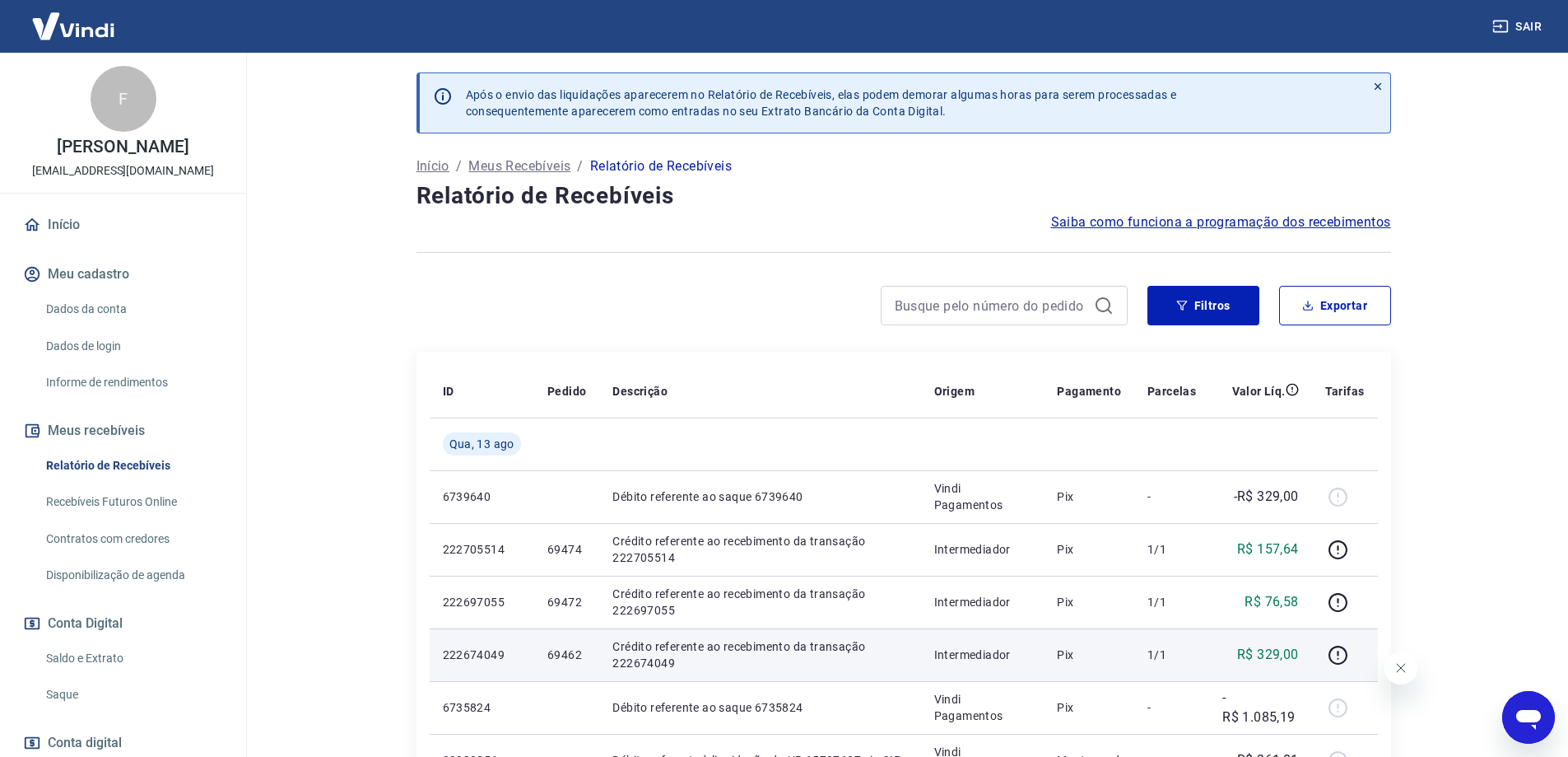
scroll to position [83, 0]
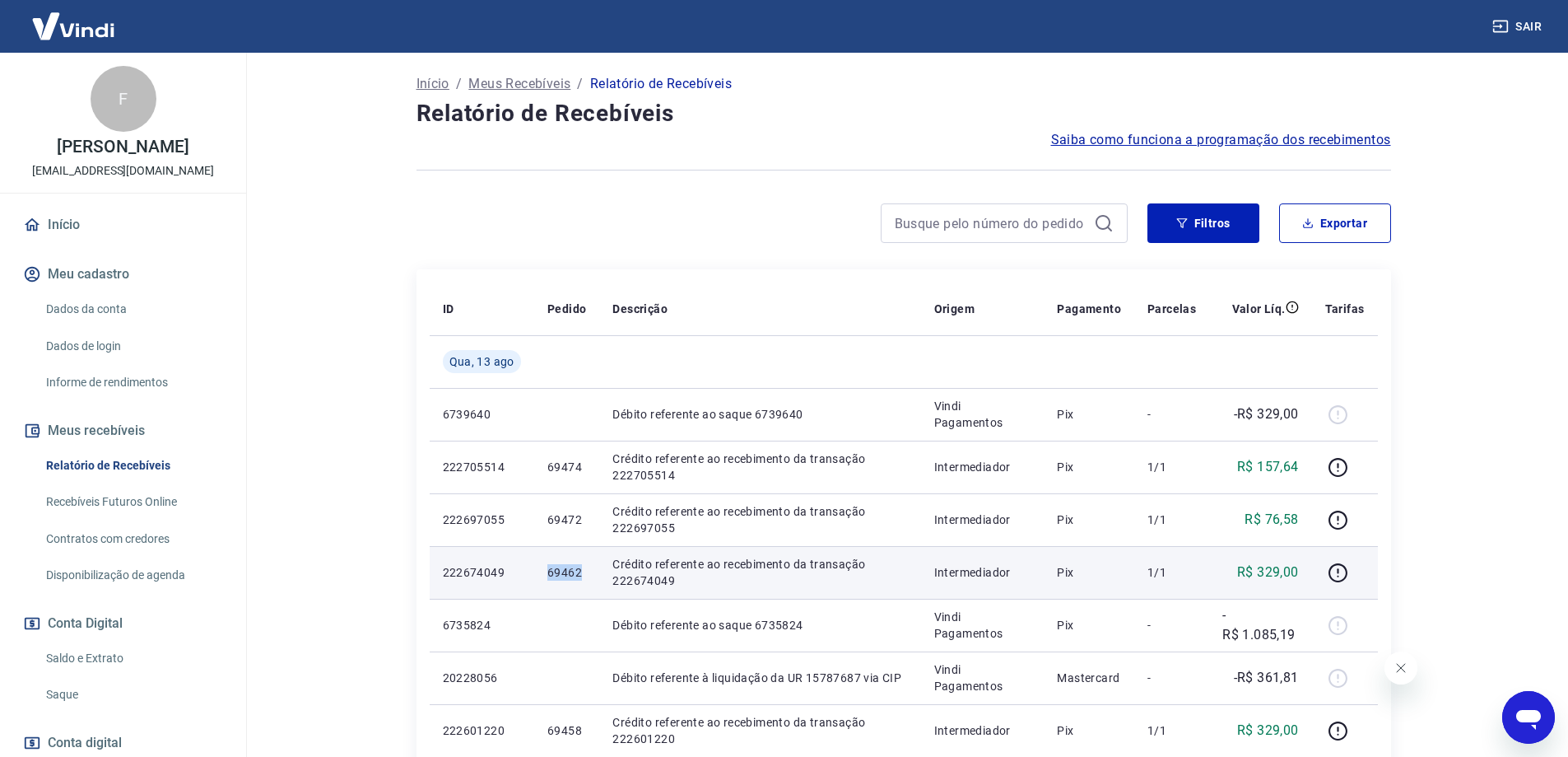
drag, startPoint x: 545, startPoint y: 576, endPoint x: 582, endPoint y: 574, distance: 37.1
click at [582, 574] on td "69462" at bounding box center [566, 572] width 65 height 53
copy p "69462"
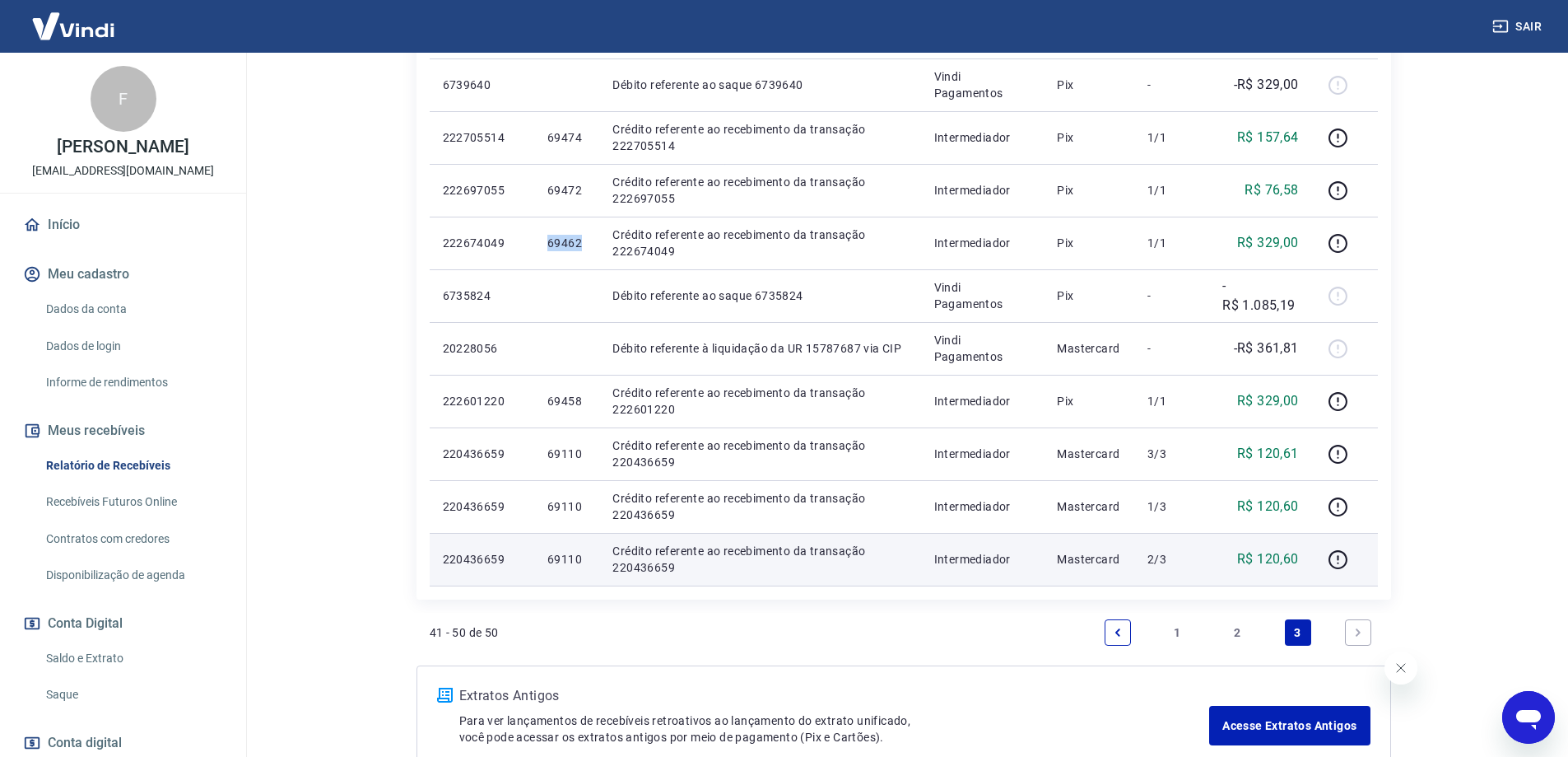
scroll to position [512, 0]
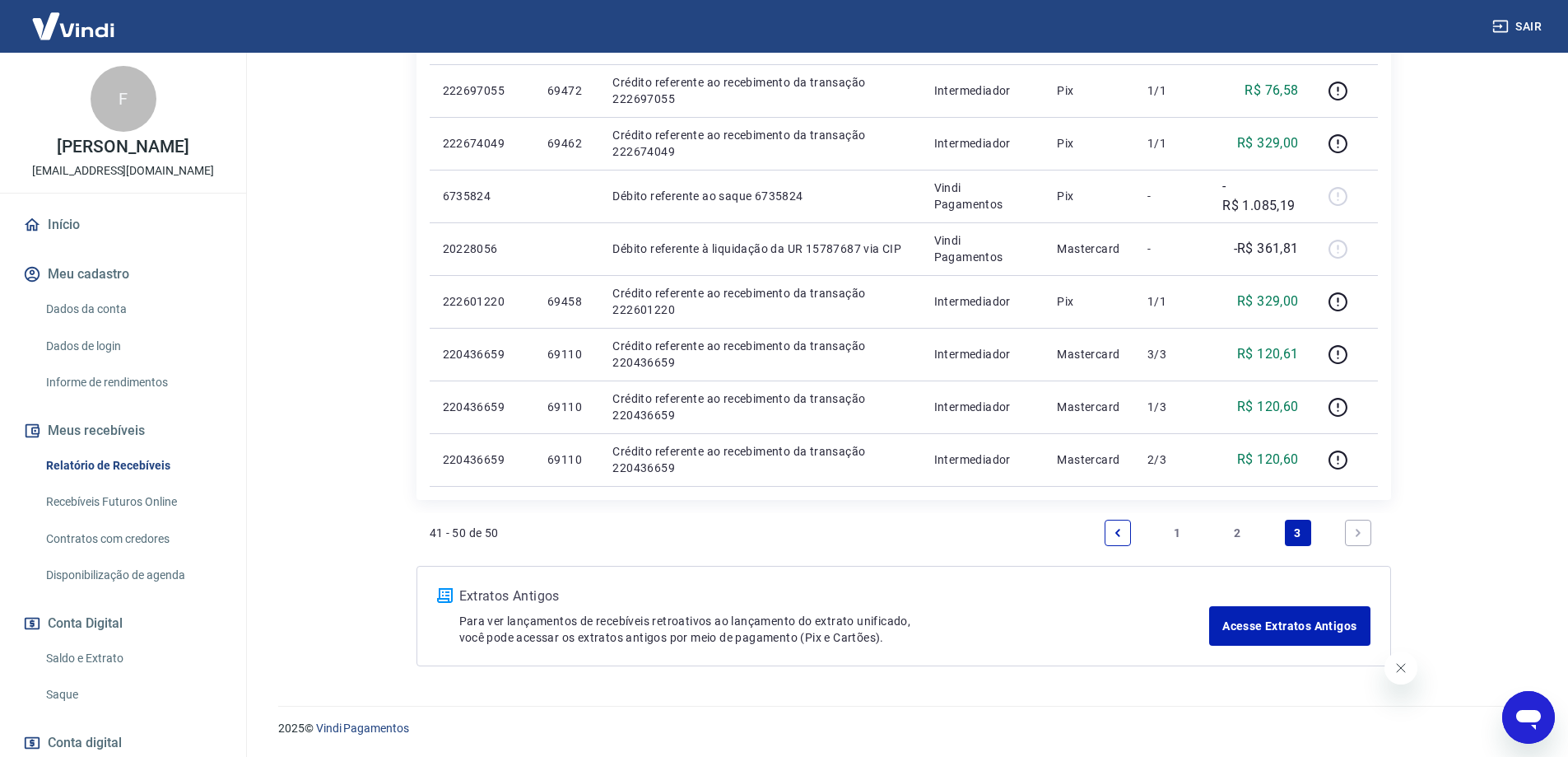
click at [1180, 530] on link "1" at bounding box center [1177, 532] width 26 height 26
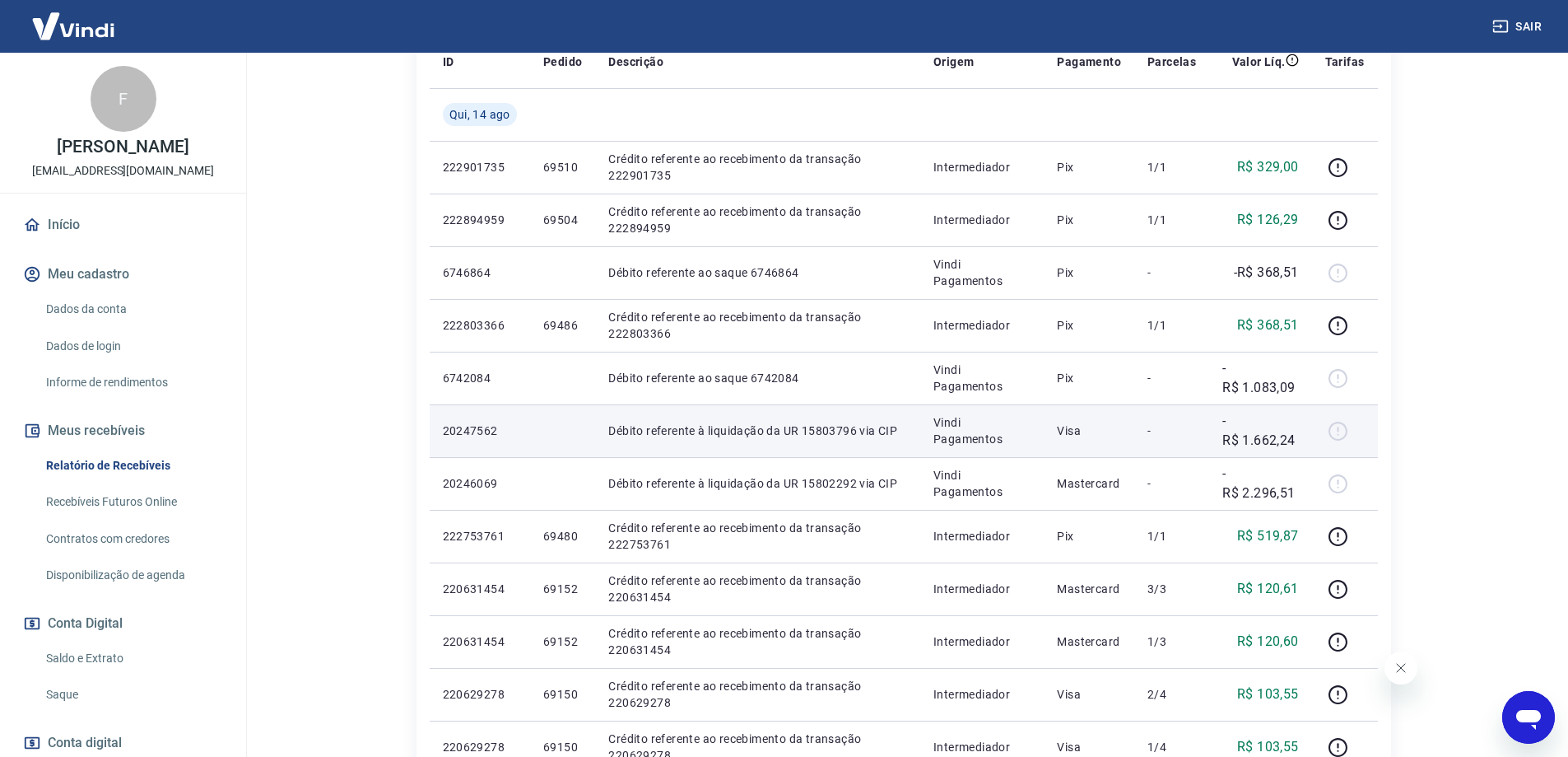
scroll to position [412, 0]
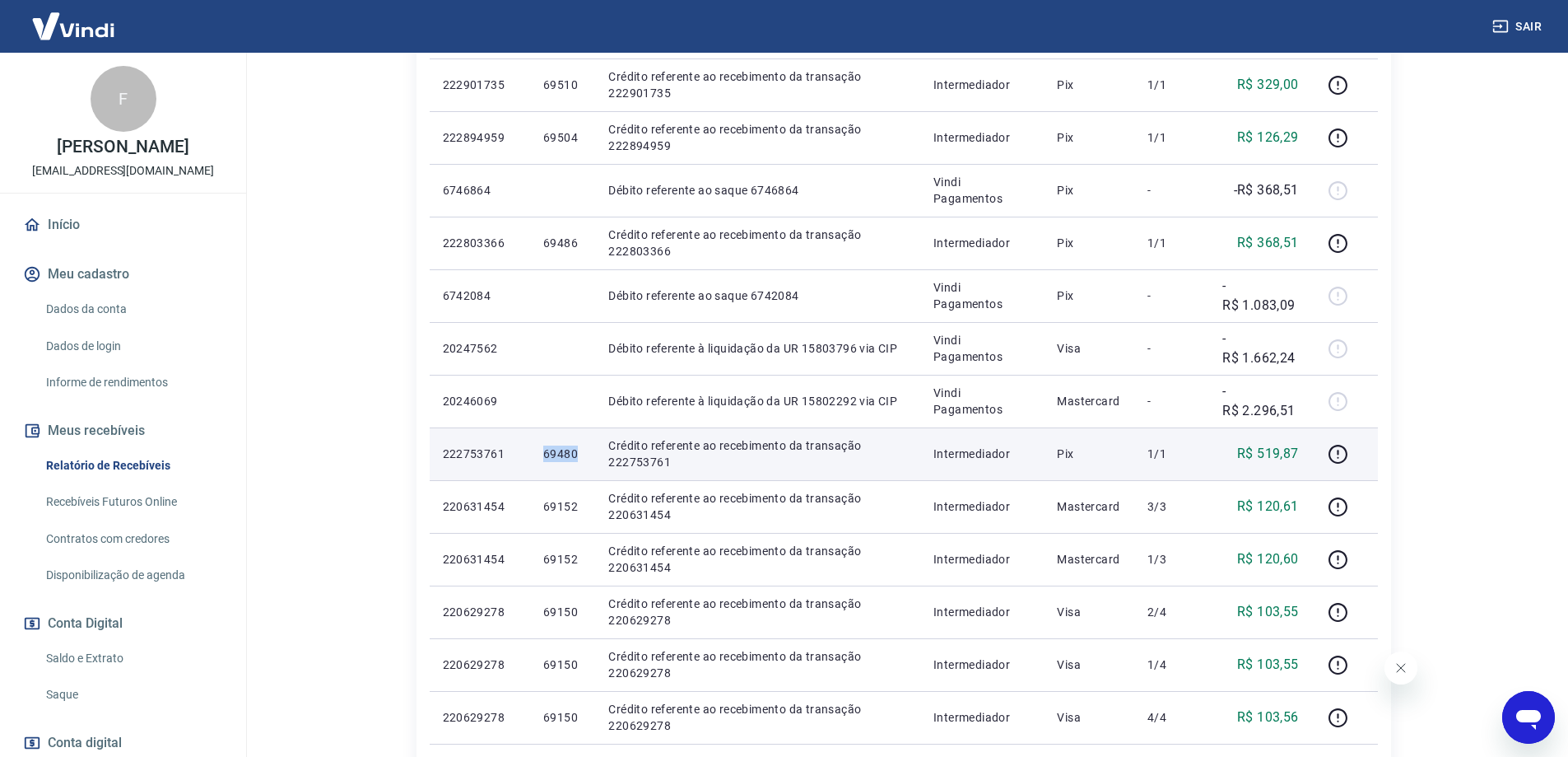
drag, startPoint x: 540, startPoint y: 451, endPoint x: 581, endPoint y: 458, distance: 41.6
click at [581, 458] on td "69480" at bounding box center [563, 453] width 65 height 53
copy p "69480"
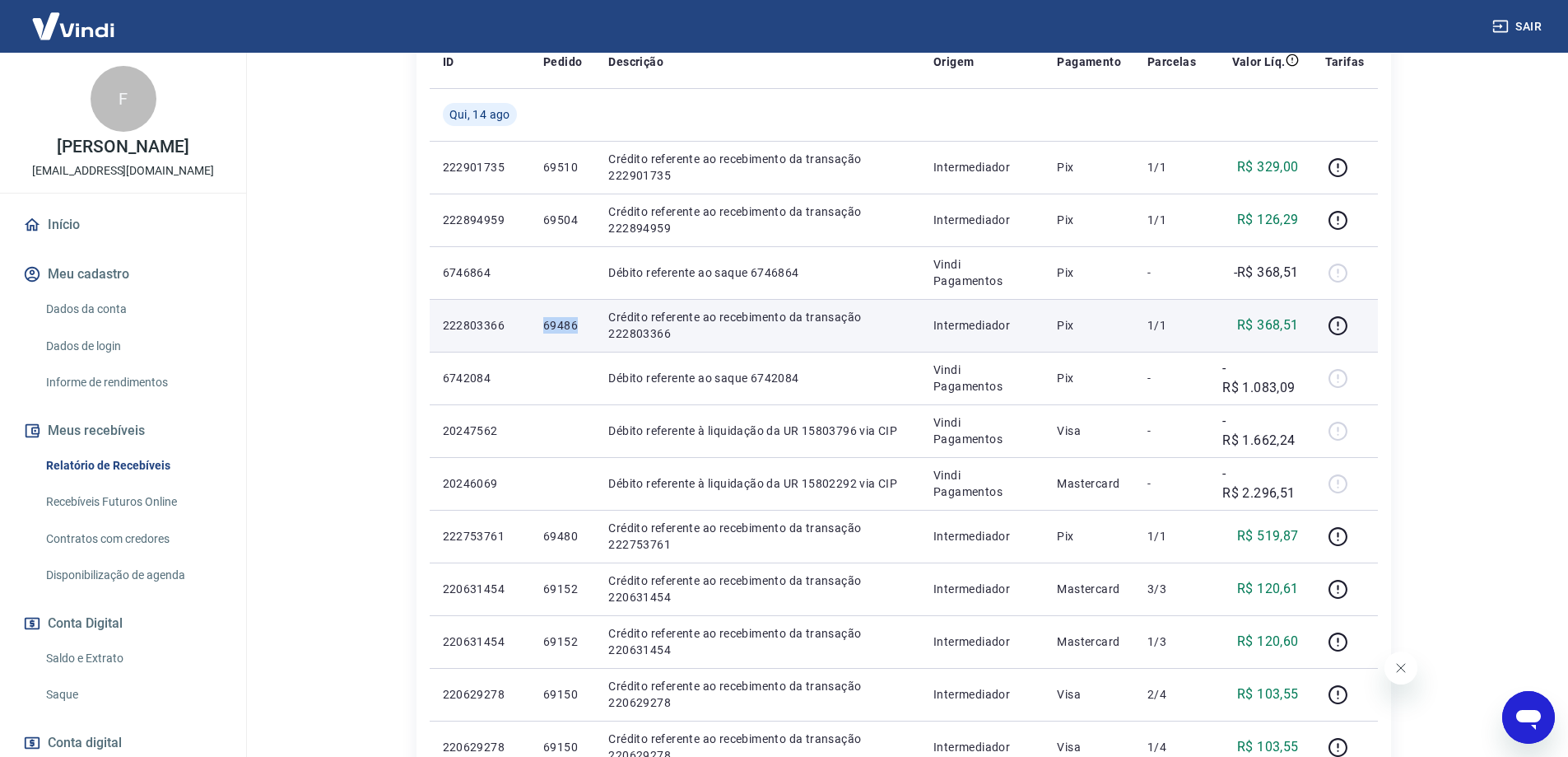
drag, startPoint x: 541, startPoint y: 335, endPoint x: 580, endPoint y: 334, distance: 39.0
click at [580, 334] on td "69486" at bounding box center [563, 325] width 65 height 53
copy p "69486"
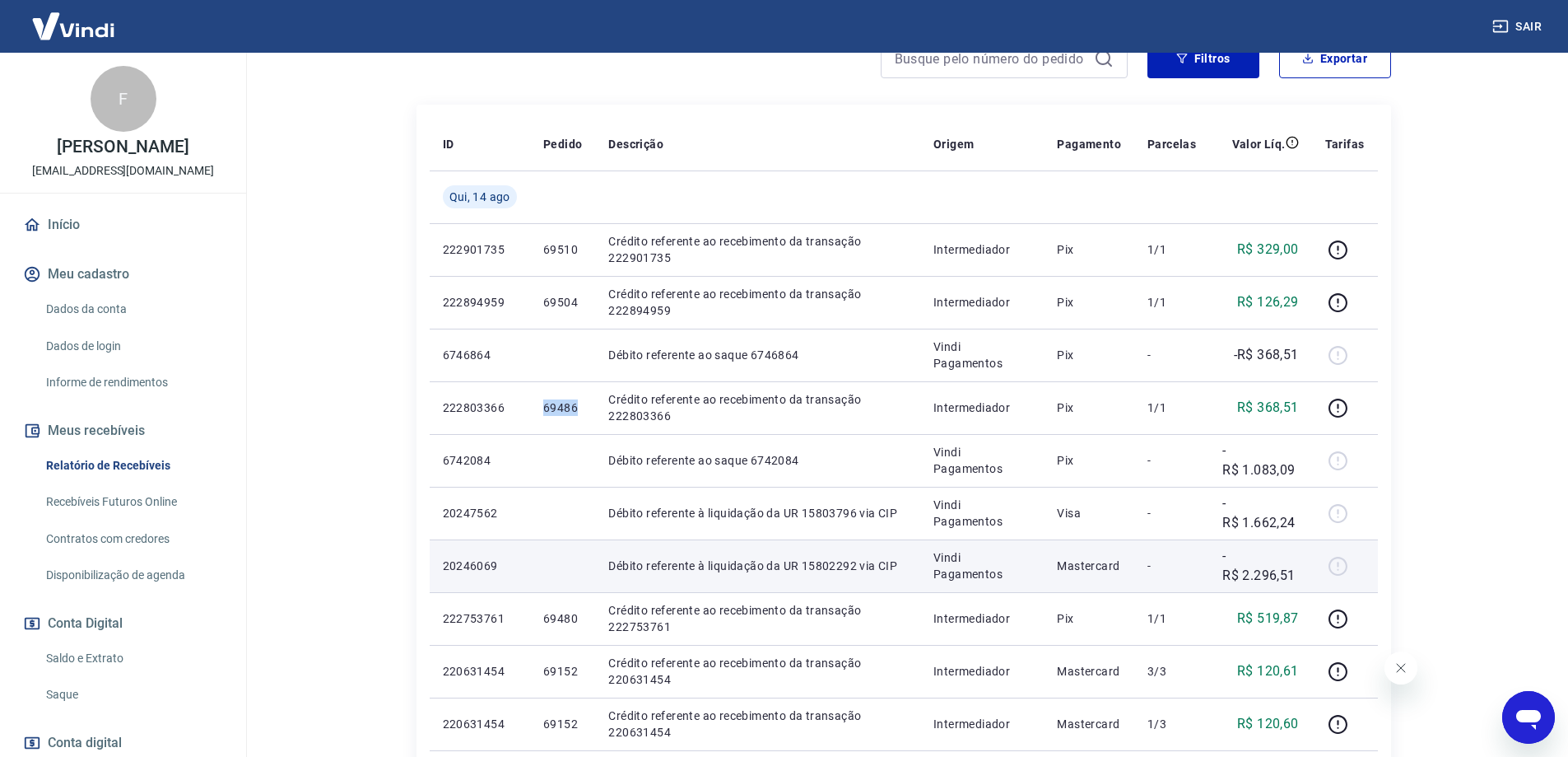
scroll to position [165, 0]
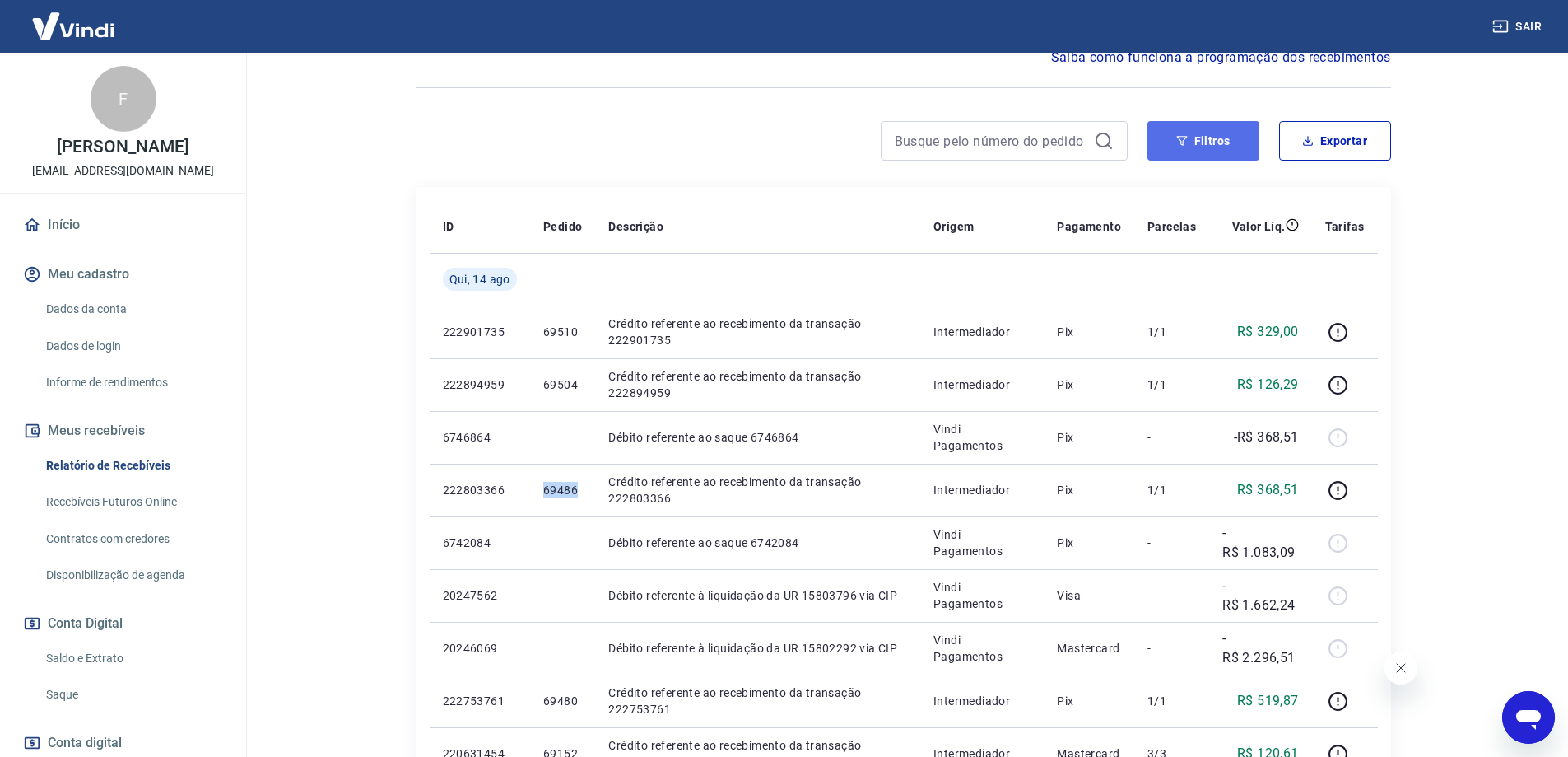
click at [1227, 135] on button "Filtros" at bounding box center [1203, 141] width 112 height 40
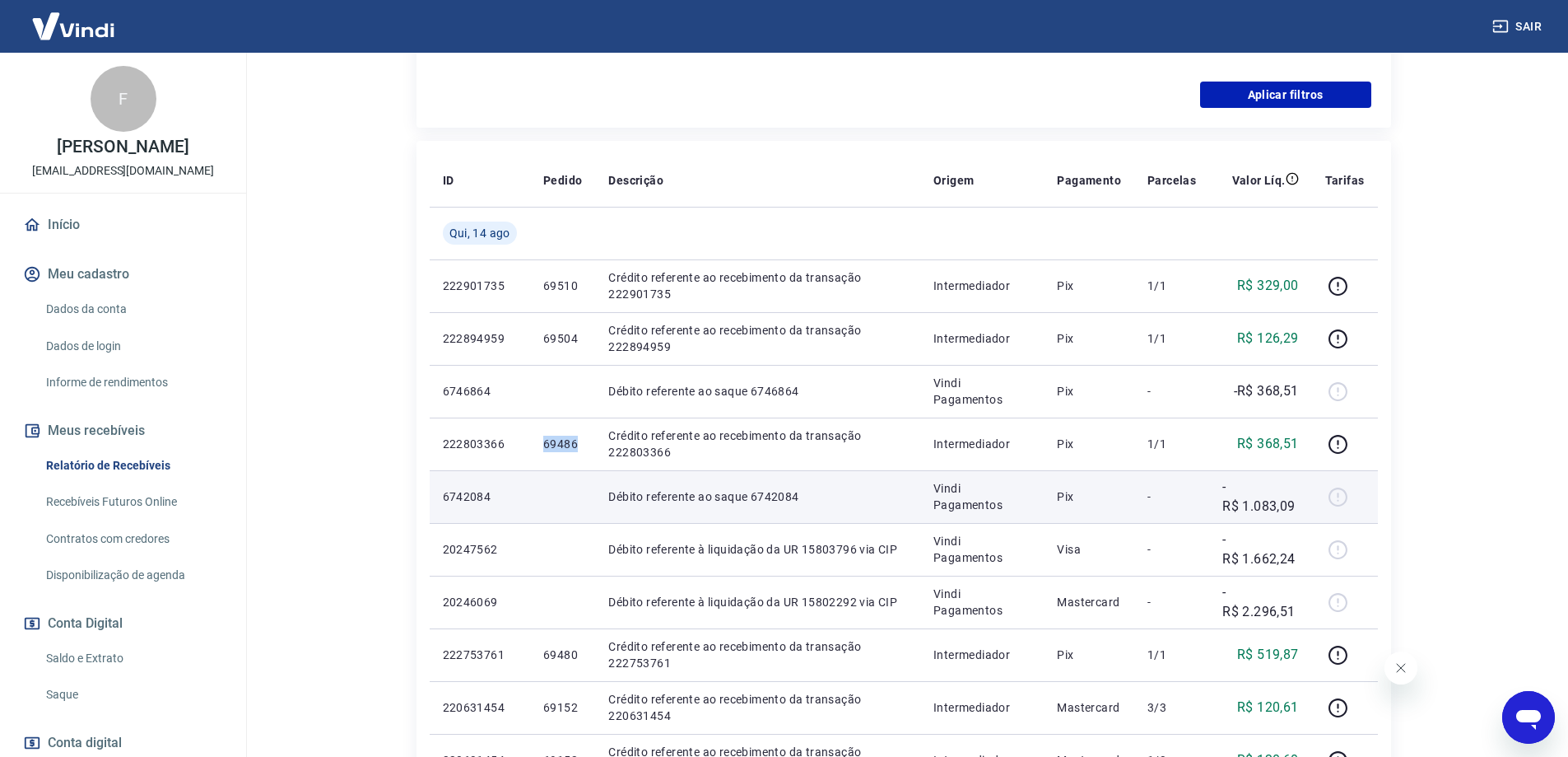
scroll to position [659, 0]
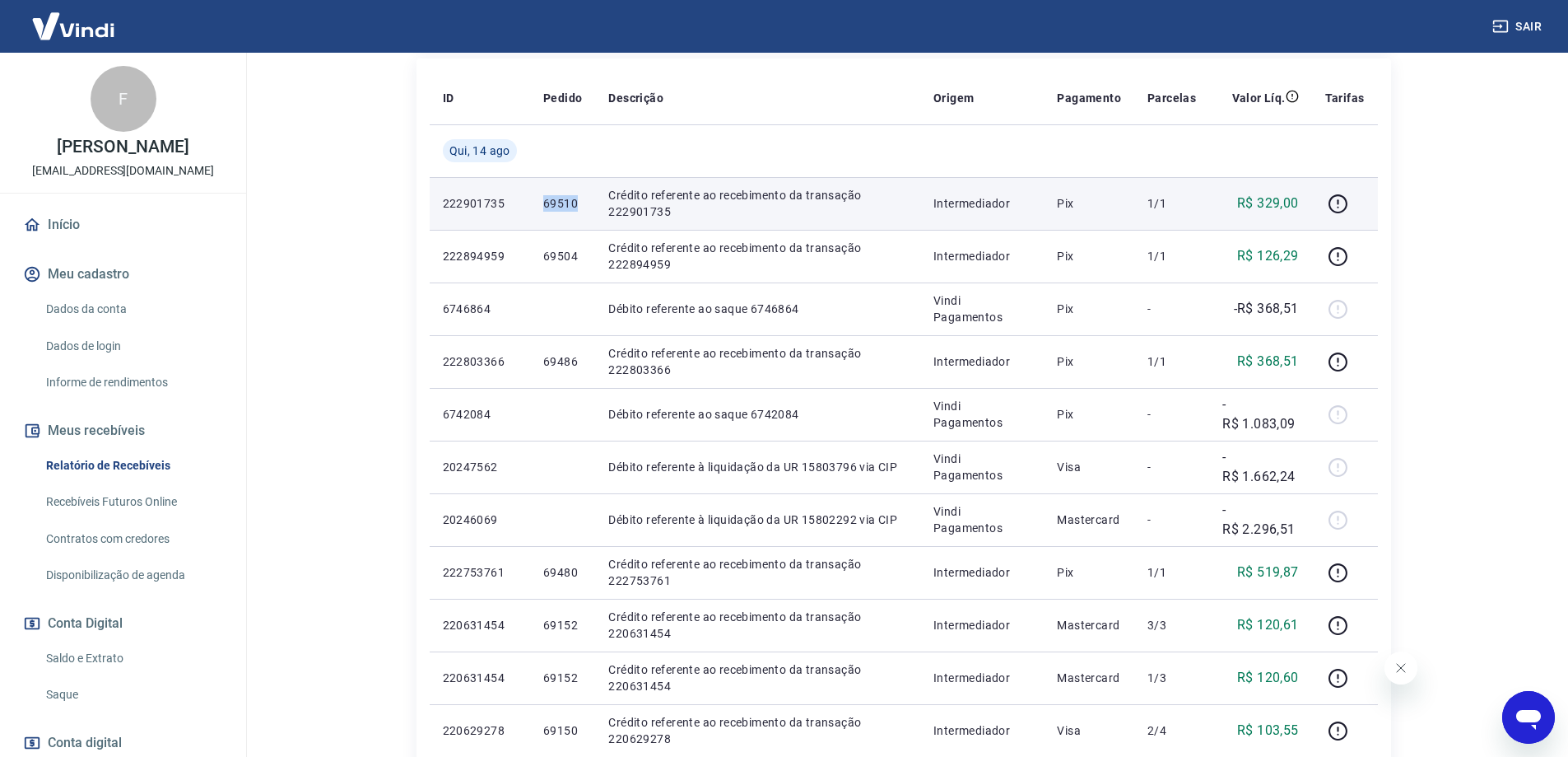
drag, startPoint x: 541, startPoint y: 206, endPoint x: 580, endPoint y: 205, distance: 39.0
click at [580, 205] on td "69510" at bounding box center [563, 203] width 65 height 53
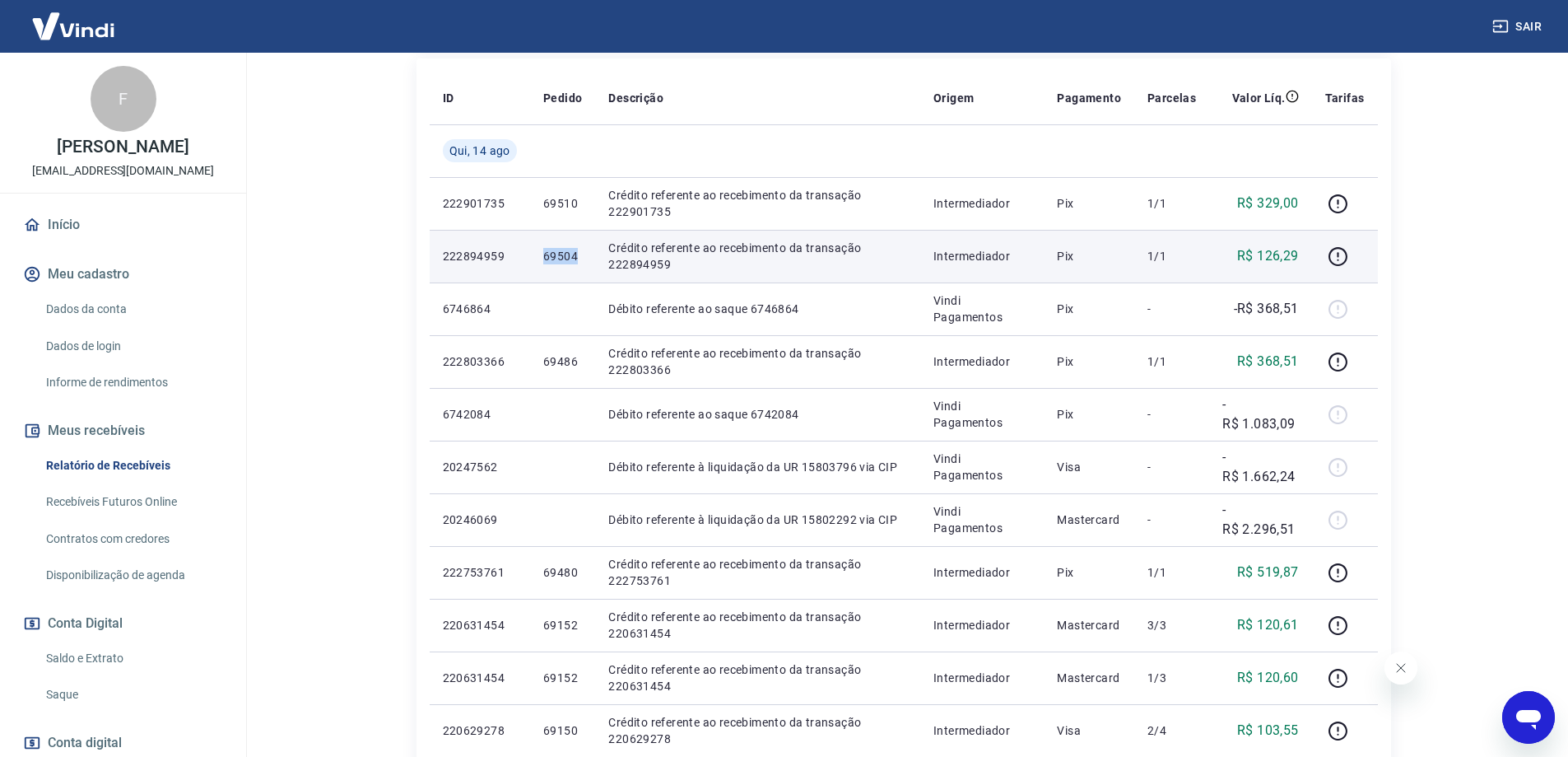
drag, startPoint x: 543, startPoint y: 252, endPoint x: 576, endPoint y: 254, distance: 33.1
click at [576, 254] on p "69504" at bounding box center [562, 256] width 39 height 16
